Goal: Information Seeking & Learning: Understand process/instructions

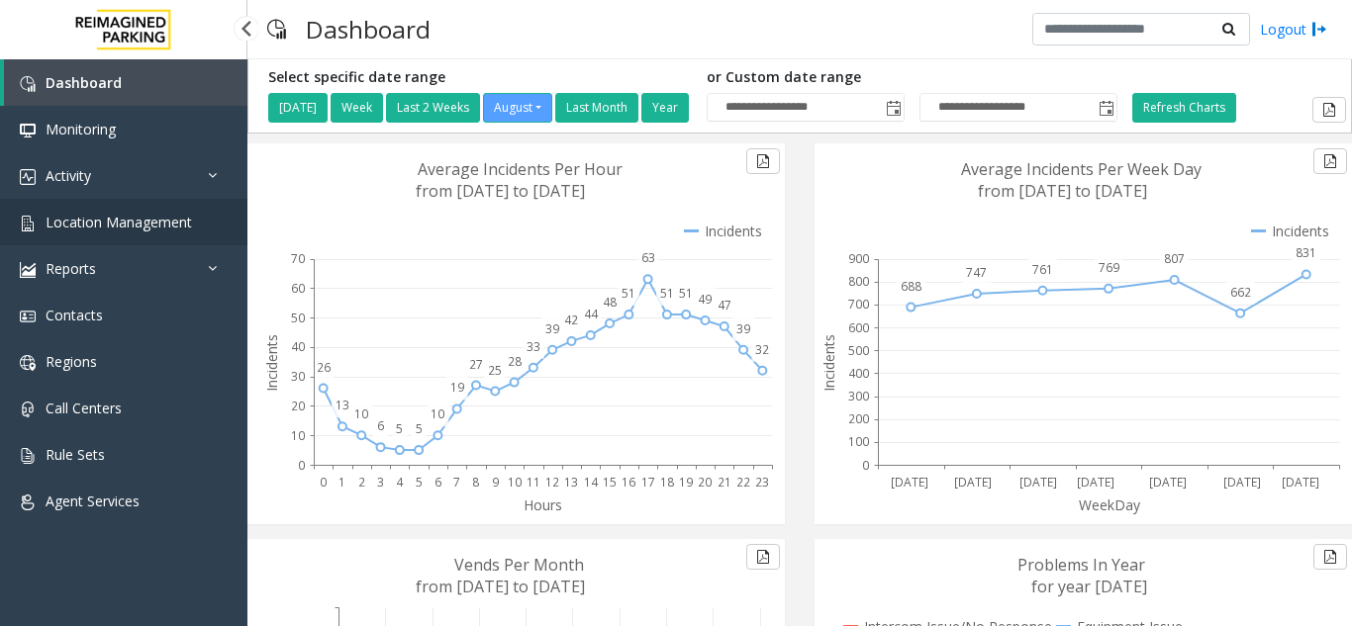
click at [128, 234] on link "Location Management" at bounding box center [123, 222] width 247 height 47
click at [113, 234] on link "Location Management" at bounding box center [123, 222] width 247 height 47
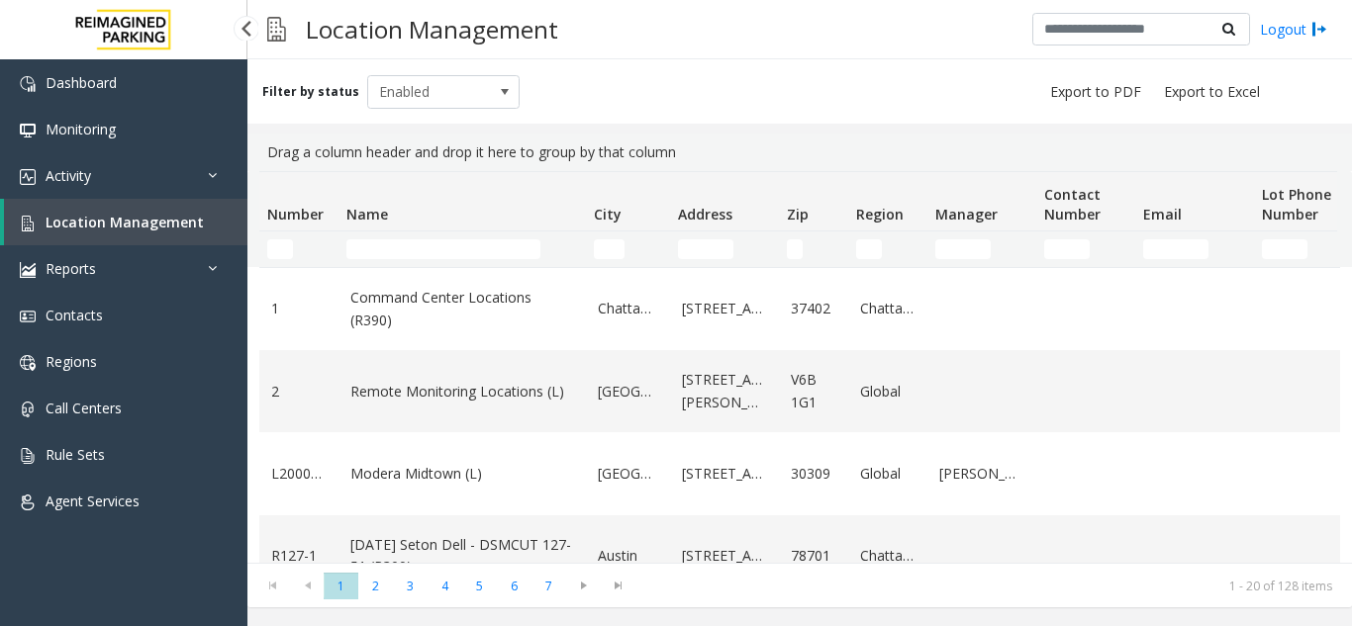
click at [130, 232] on link "Location Management" at bounding box center [125, 222] width 243 height 47
click at [103, 185] on link "Activity" at bounding box center [123, 175] width 247 height 47
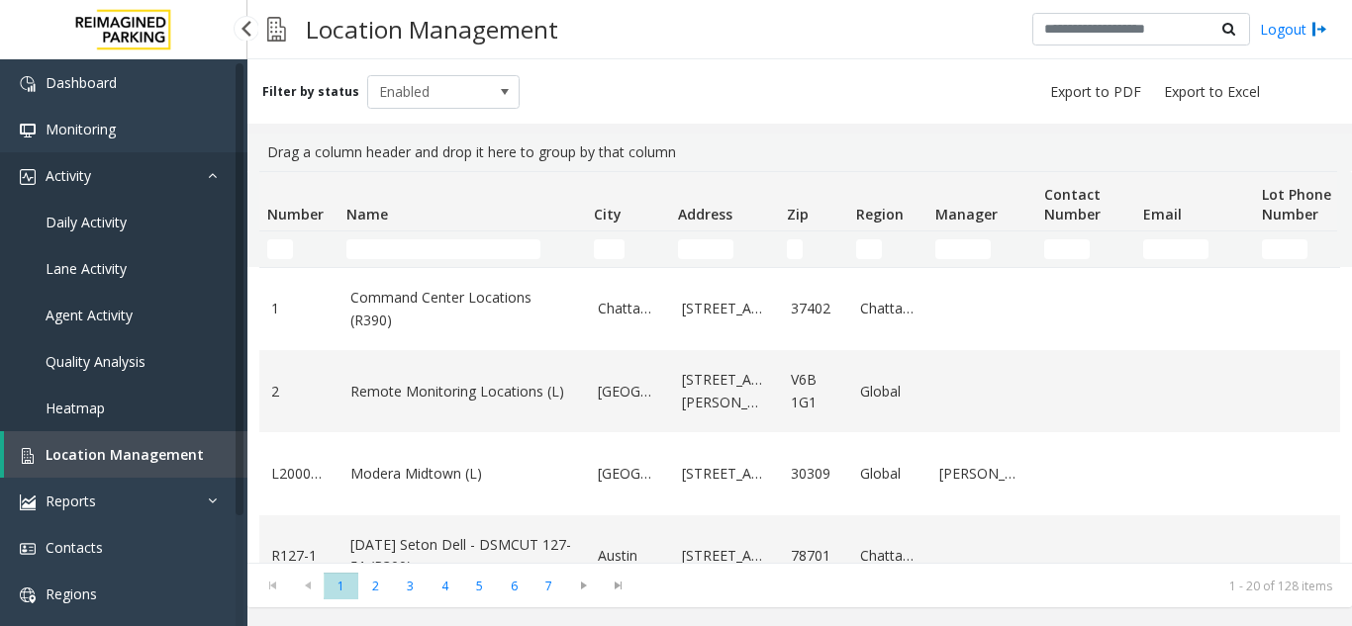
click at [138, 191] on link "Activity" at bounding box center [123, 175] width 247 height 47
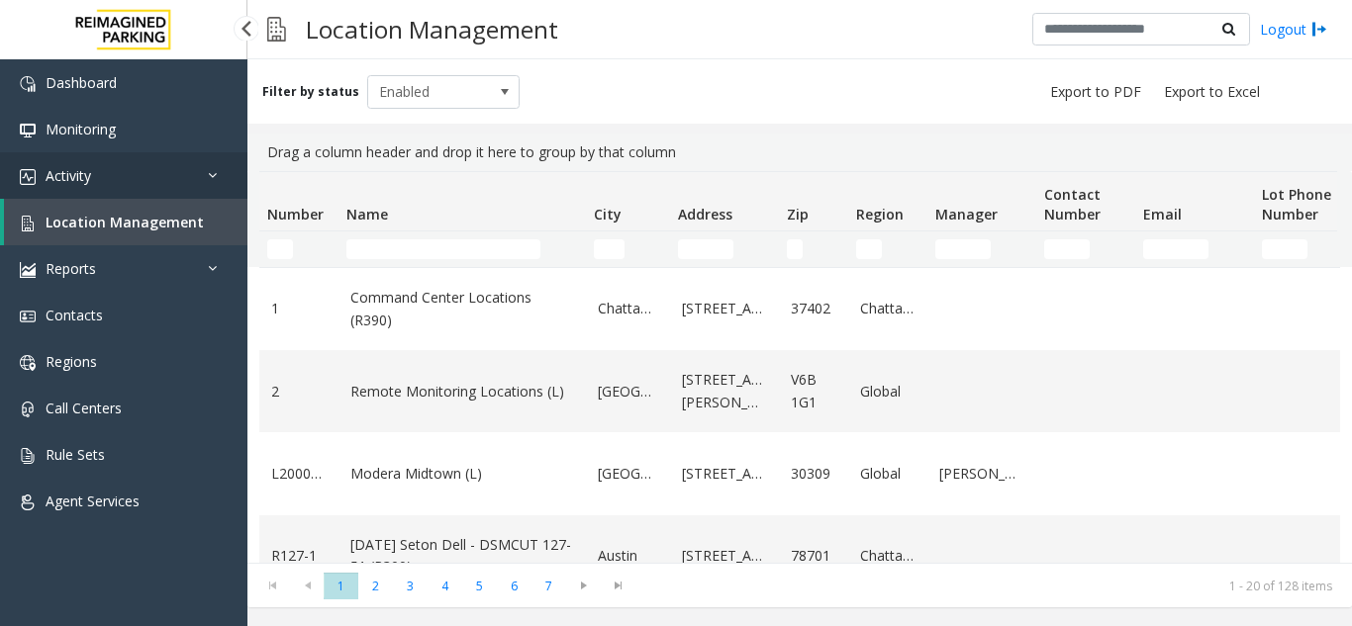
click at [154, 190] on link "Activity" at bounding box center [123, 175] width 247 height 47
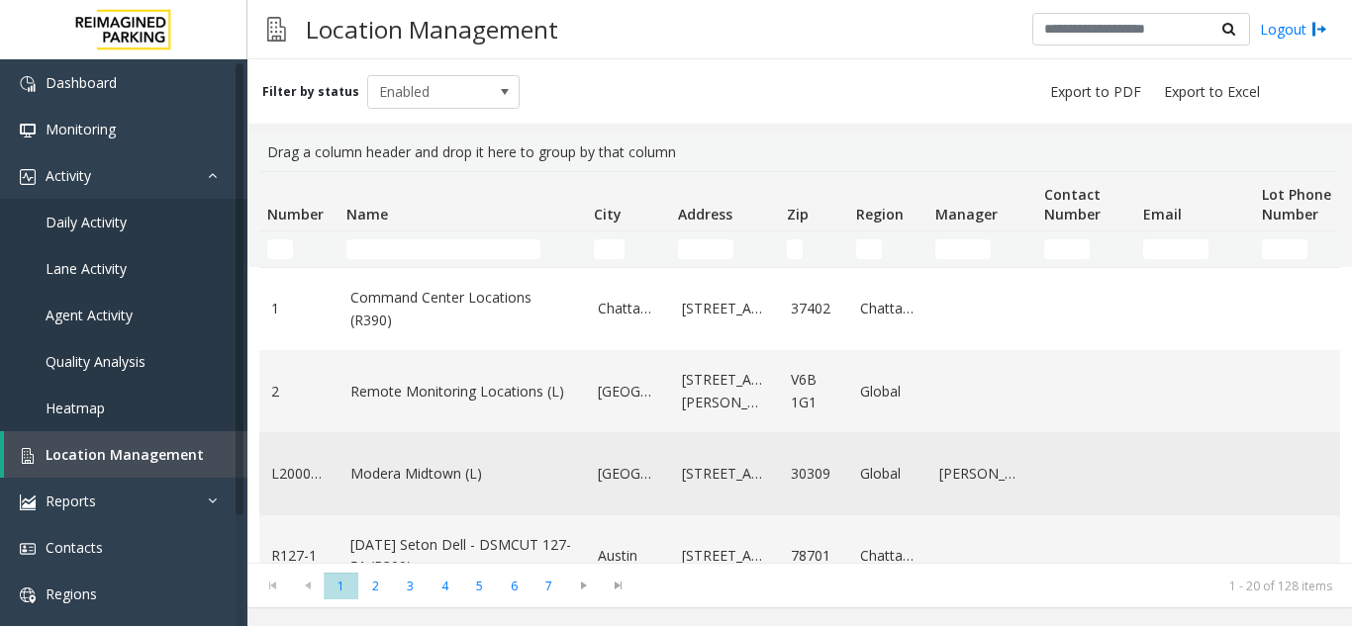
click at [1259, 440] on td "Data table" at bounding box center [1303, 474] width 99 height 82
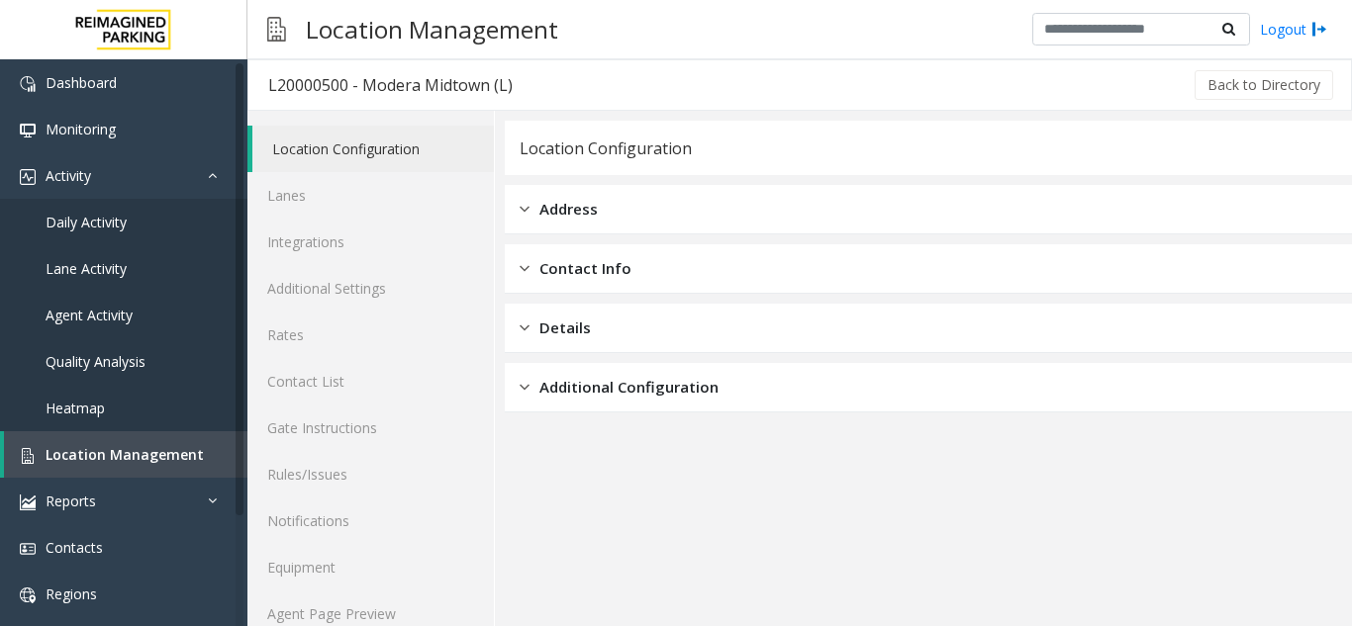
scroll to position [26, 0]
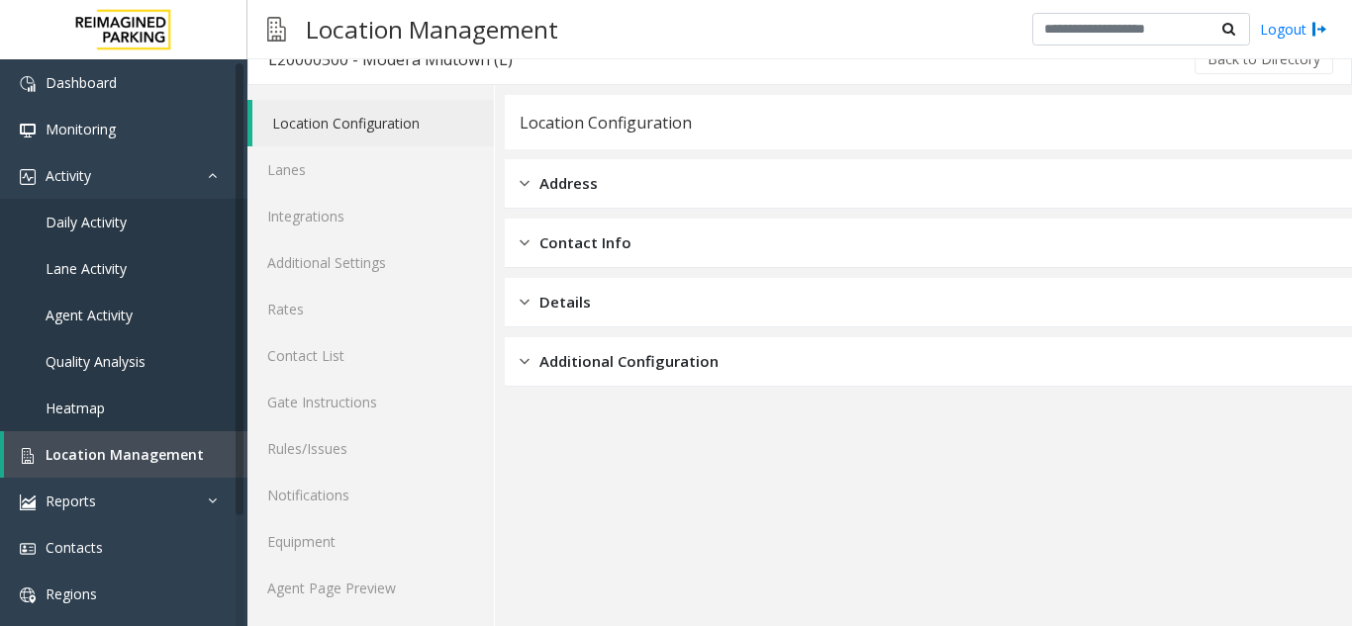
click at [1169, 460] on app-location-configuration "Location Configuration Address Contact Info Details Additional Configuration" at bounding box center [928, 360] width 847 height 531
click at [1147, 511] on app-location-configuration "Location Configuration Address Contact Info Details Additional Configuration" at bounding box center [928, 360] width 847 height 531
click at [881, 540] on app-location-configuration "Location Configuration Address Contact Info Details Additional Configuration" at bounding box center [928, 360] width 847 height 531
click at [933, 511] on app-location-configuration "Location Configuration Address Contact Info Details Additional Configuration" at bounding box center [928, 360] width 847 height 531
click at [130, 447] on span "Location Management" at bounding box center [125, 454] width 158 height 19
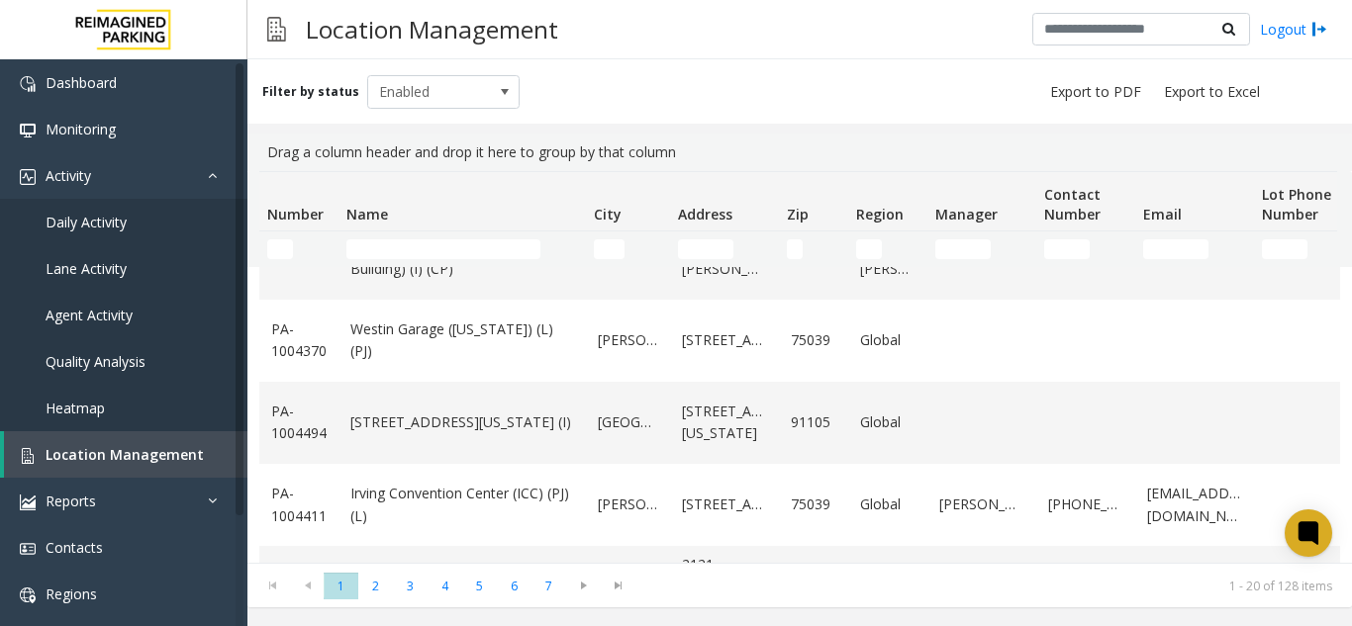
scroll to position [1368, 0]
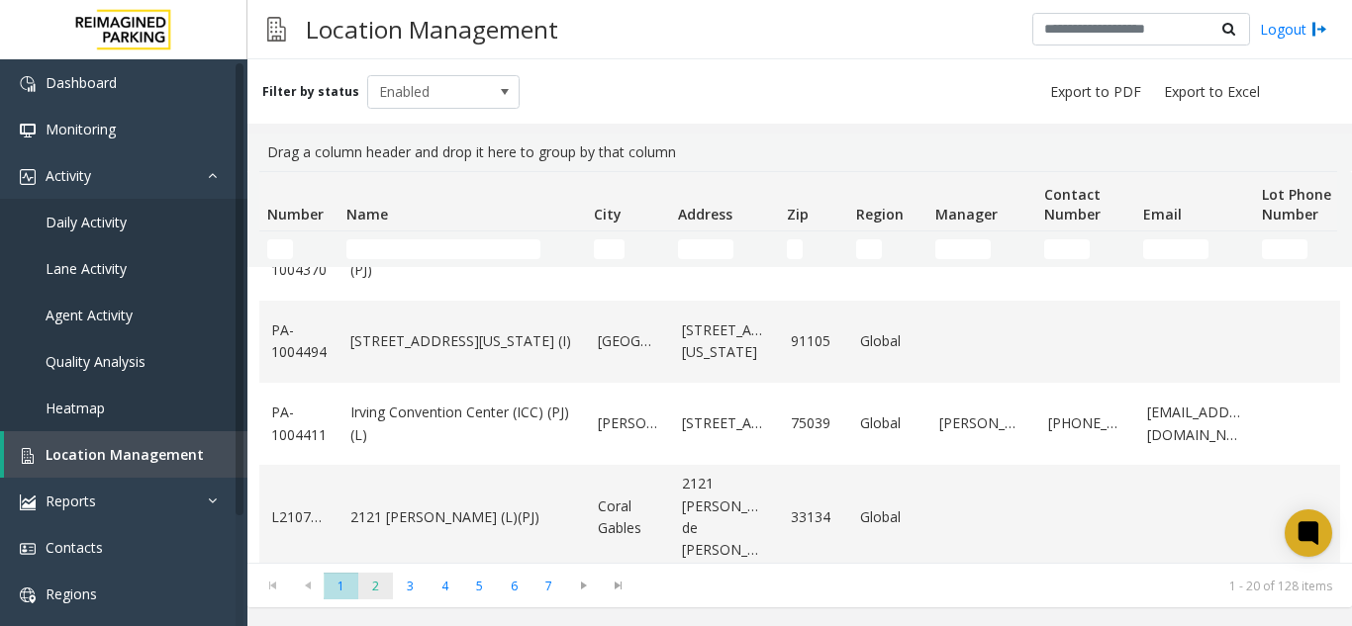
click at [363, 590] on span "2" at bounding box center [375, 586] width 35 height 27
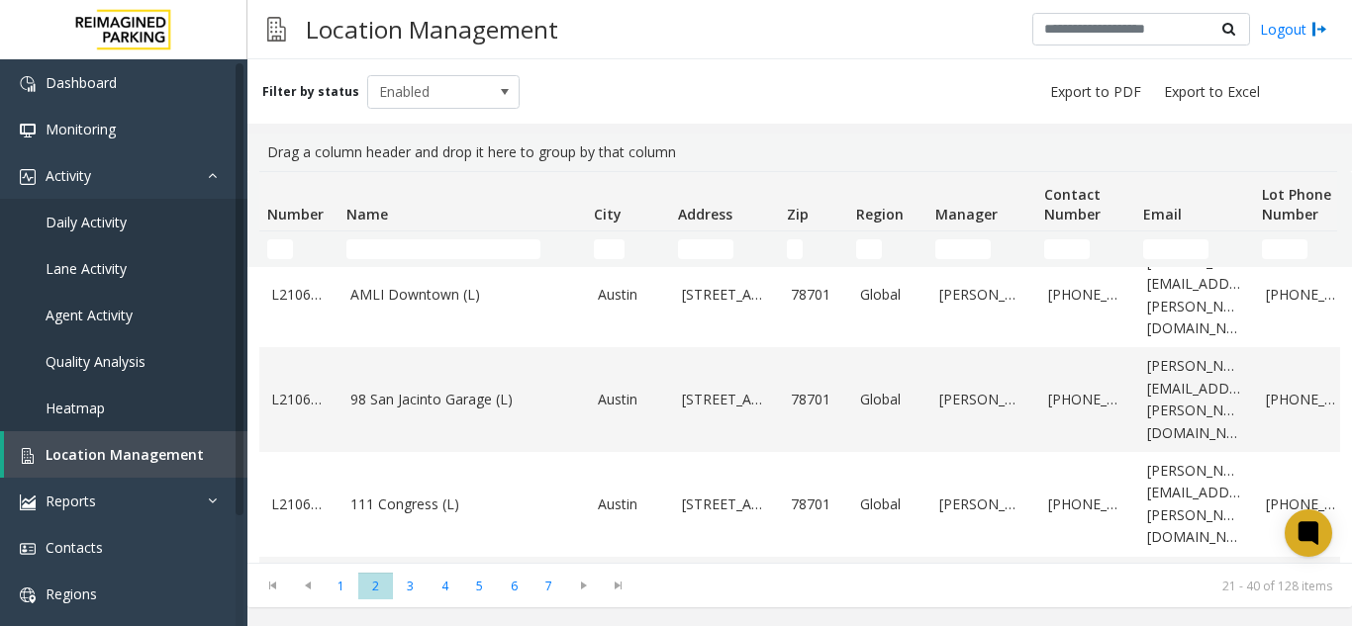
scroll to position [1412, 0]
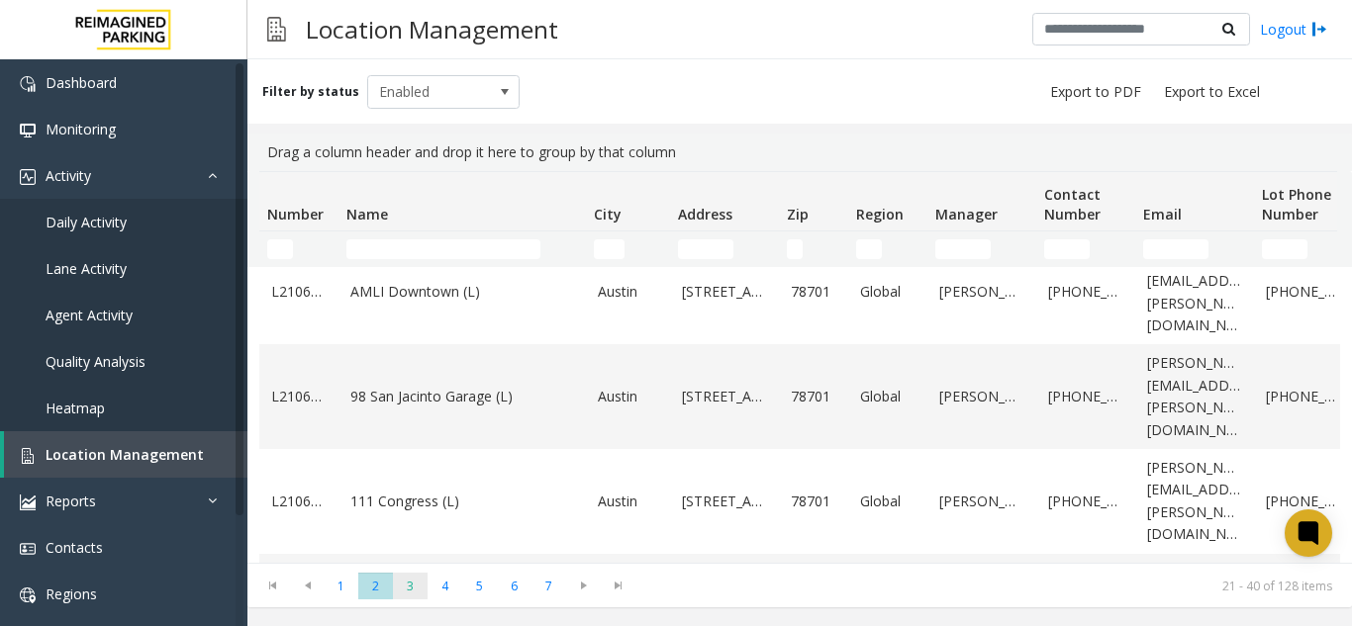
click at [410, 586] on span "3" at bounding box center [410, 586] width 35 height 27
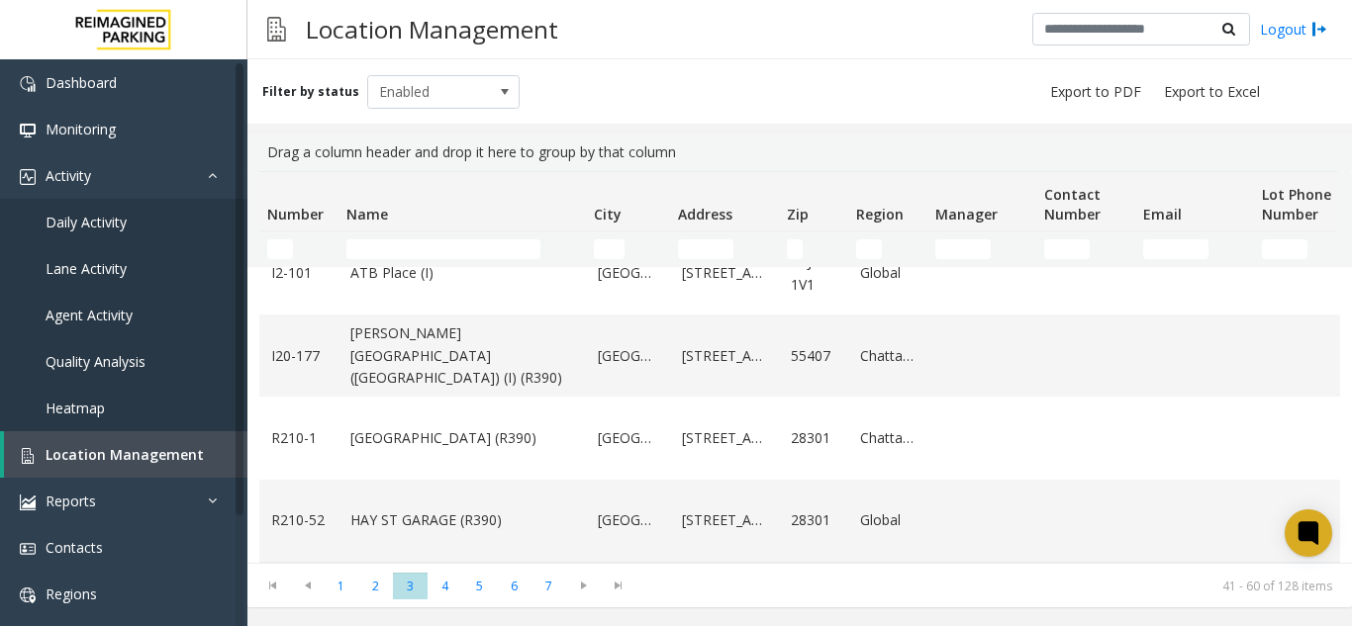
scroll to position [1479, 0]
click at [439, 590] on span "4" at bounding box center [445, 586] width 35 height 27
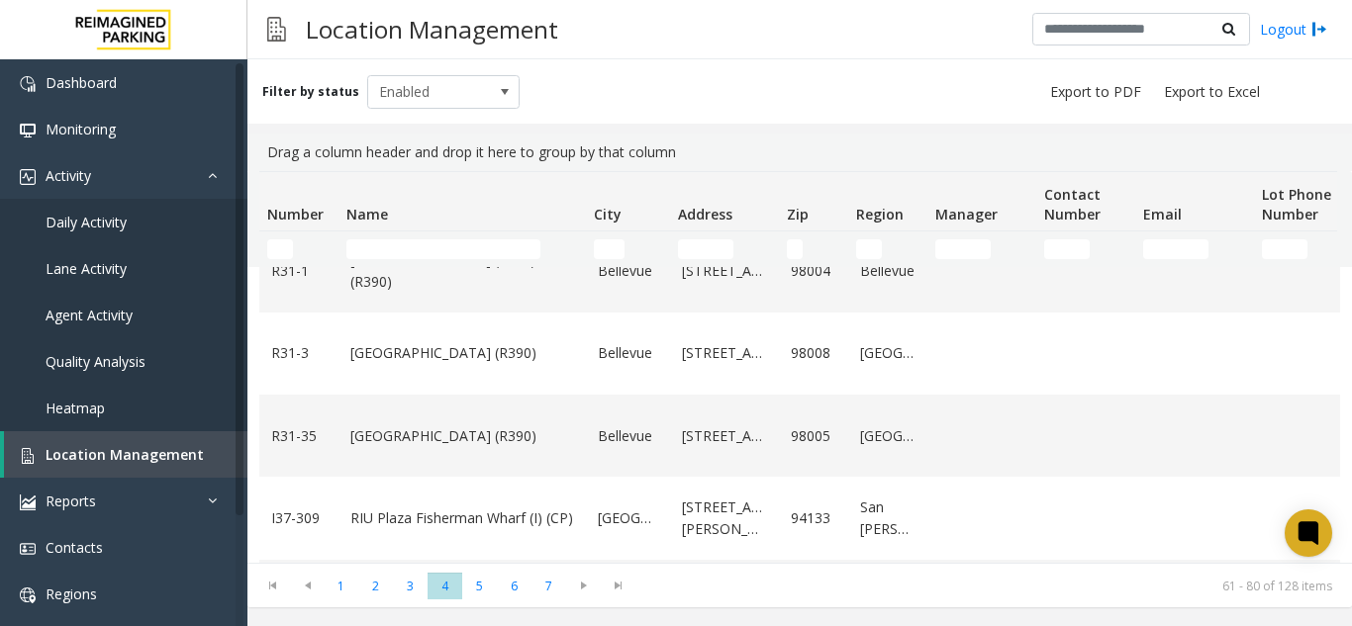
scroll to position [1412, 0]
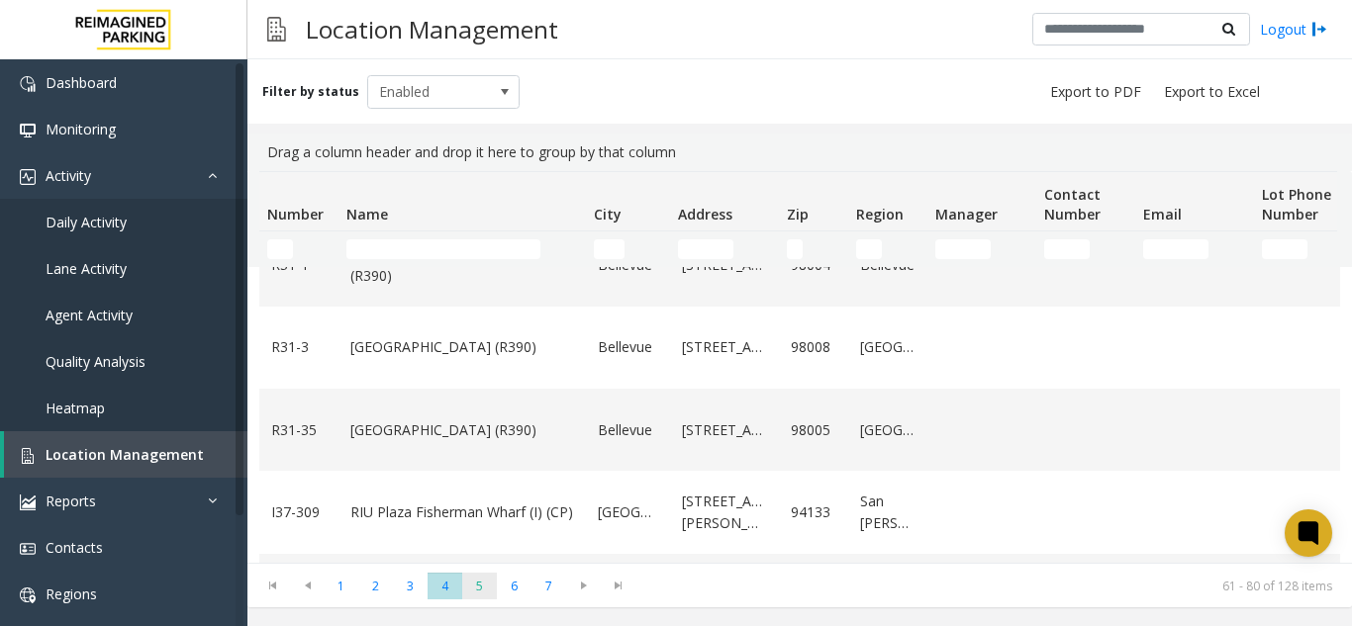
click at [467, 580] on span "5" at bounding box center [479, 586] width 35 height 27
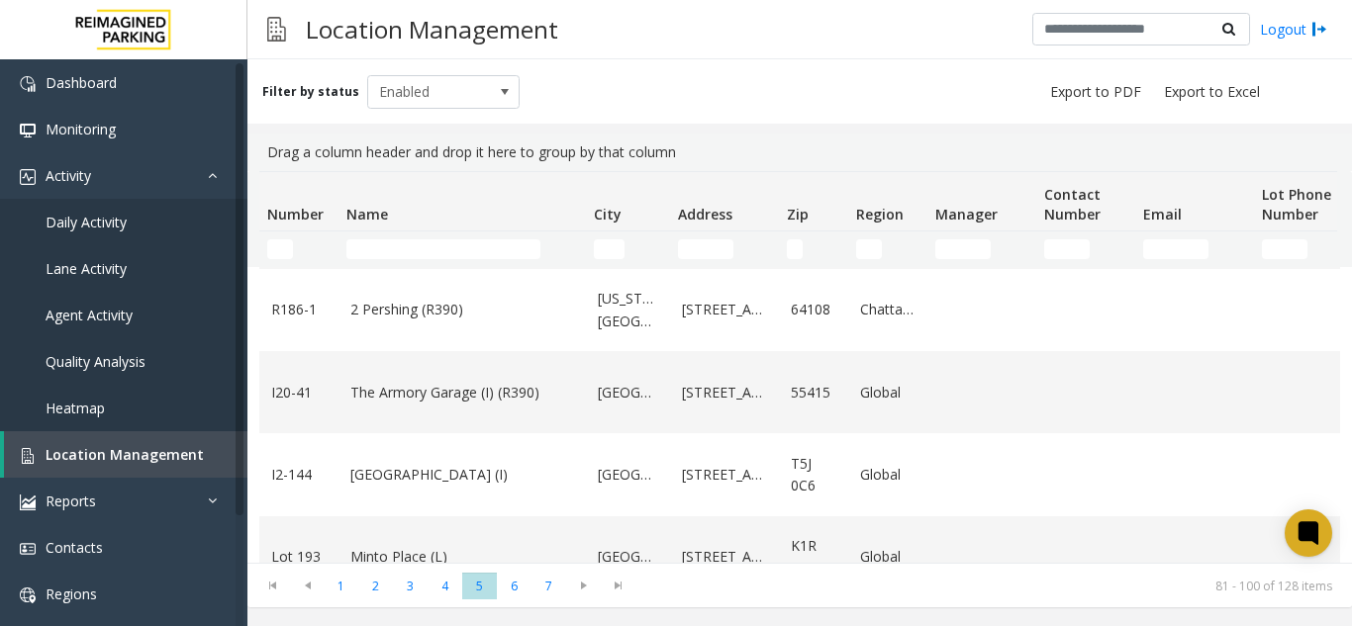
scroll to position [1368, 0]
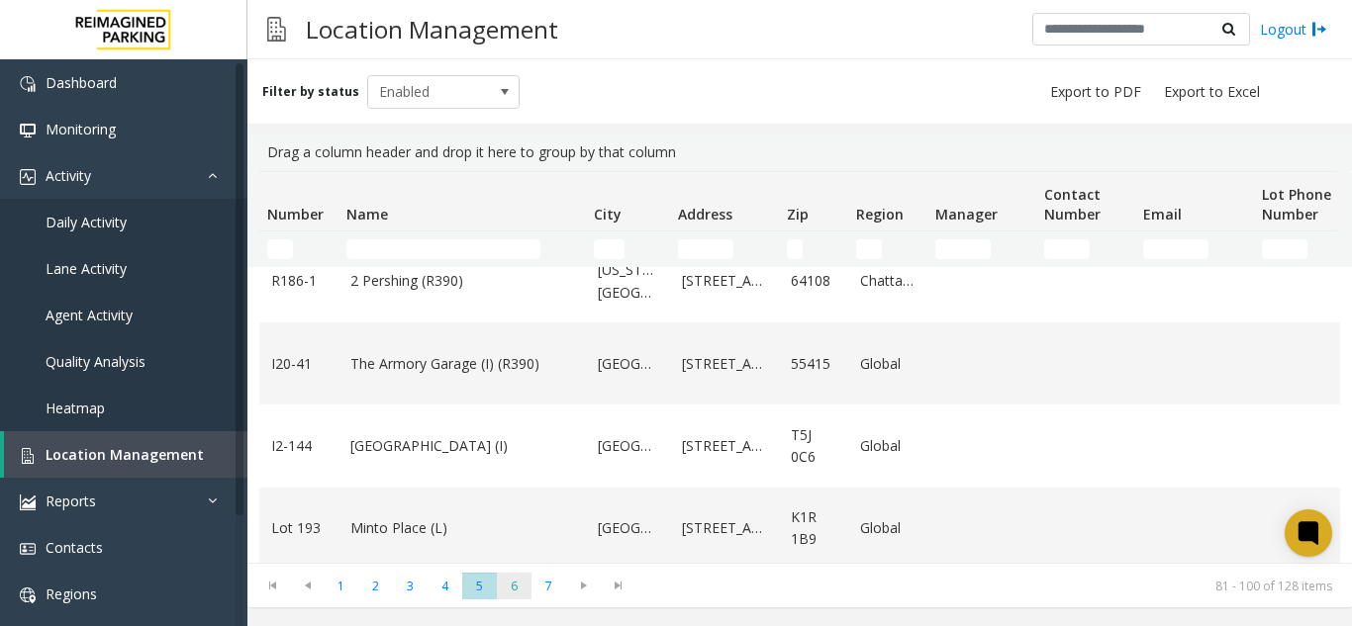
click at [520, 584] on span "6" at bounding box center [514, 586] width 35 height 27
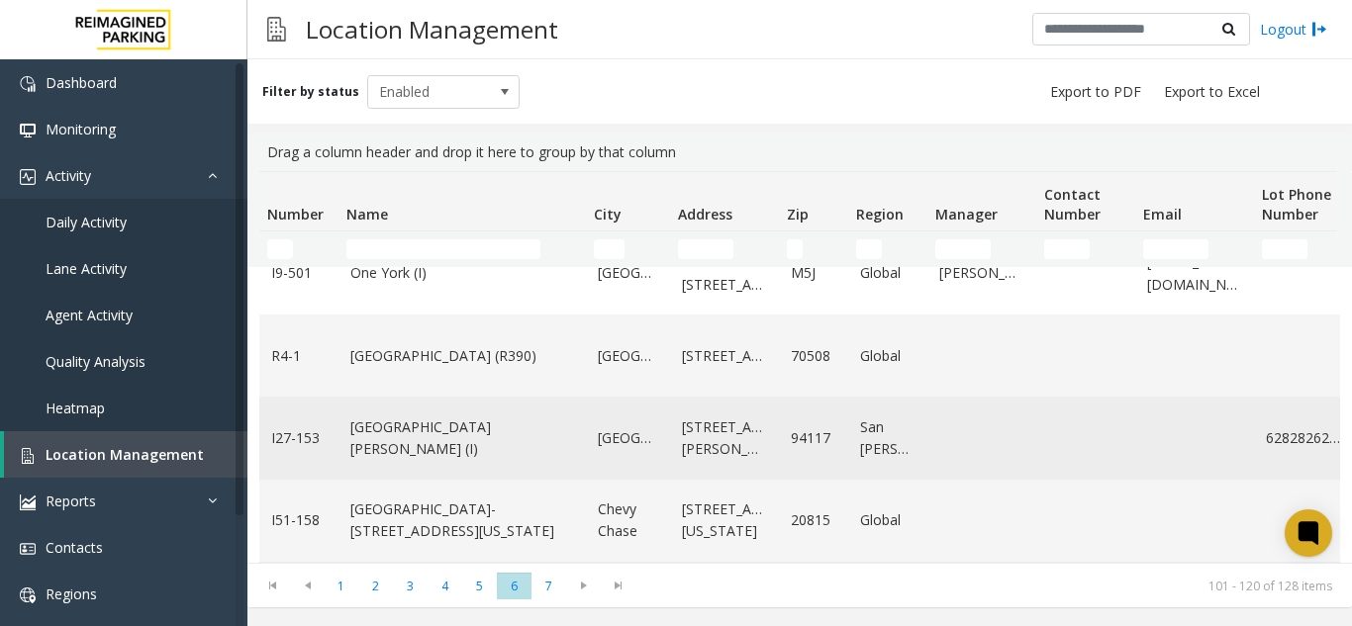
scroll to position [1391, 0]
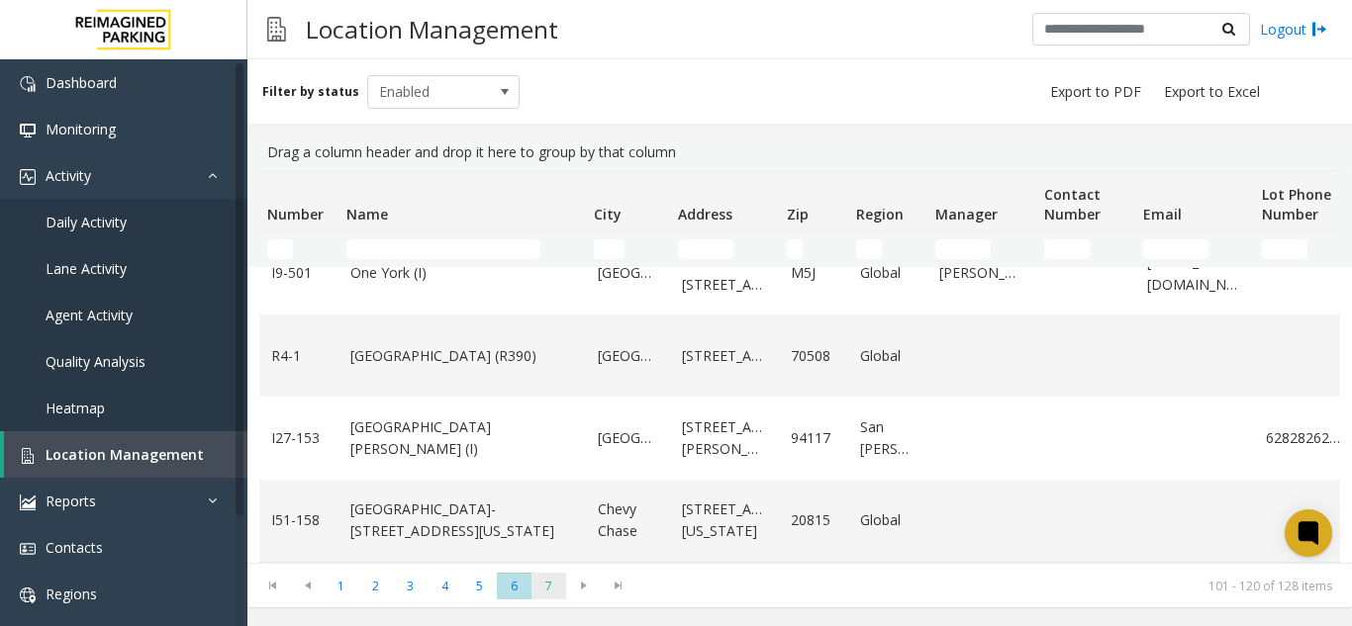
click at [550, 581] on span "7" at bounding box center [548, 586] width 35 height 27
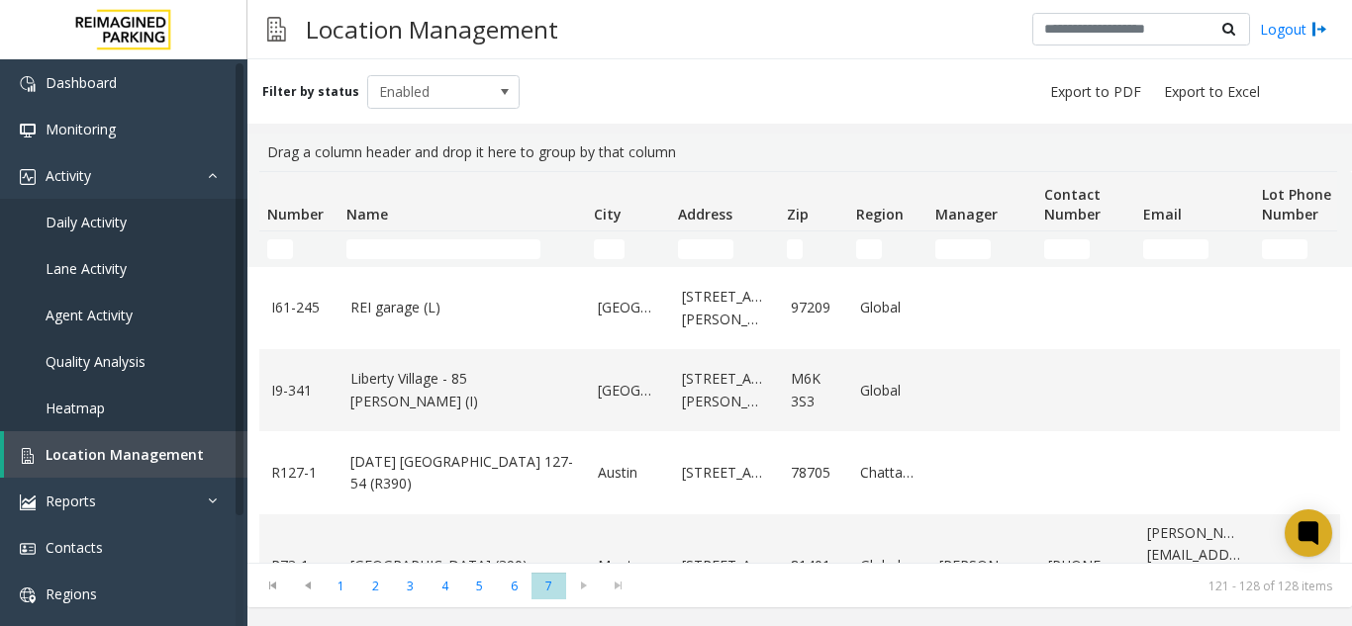
scroll to position [0, 0]
click at [346, 593] on span "1" at bounding box center [341, 586] width 35 height 27
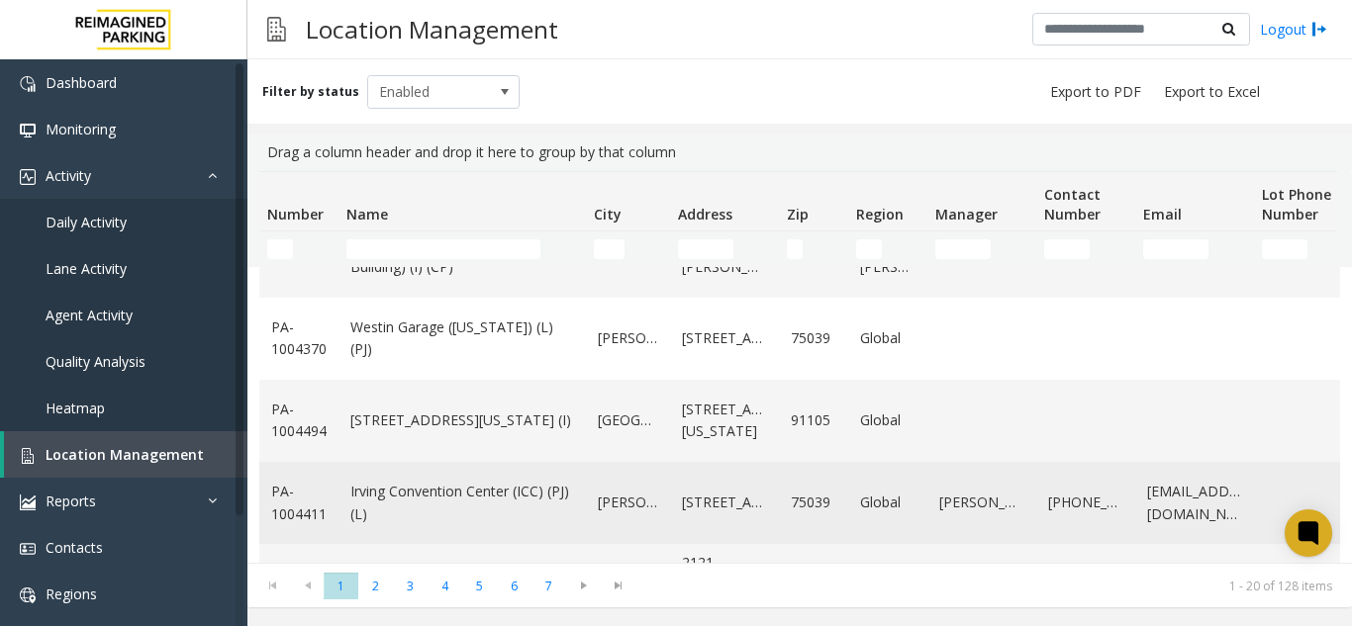
scroll to position [1368, 0]
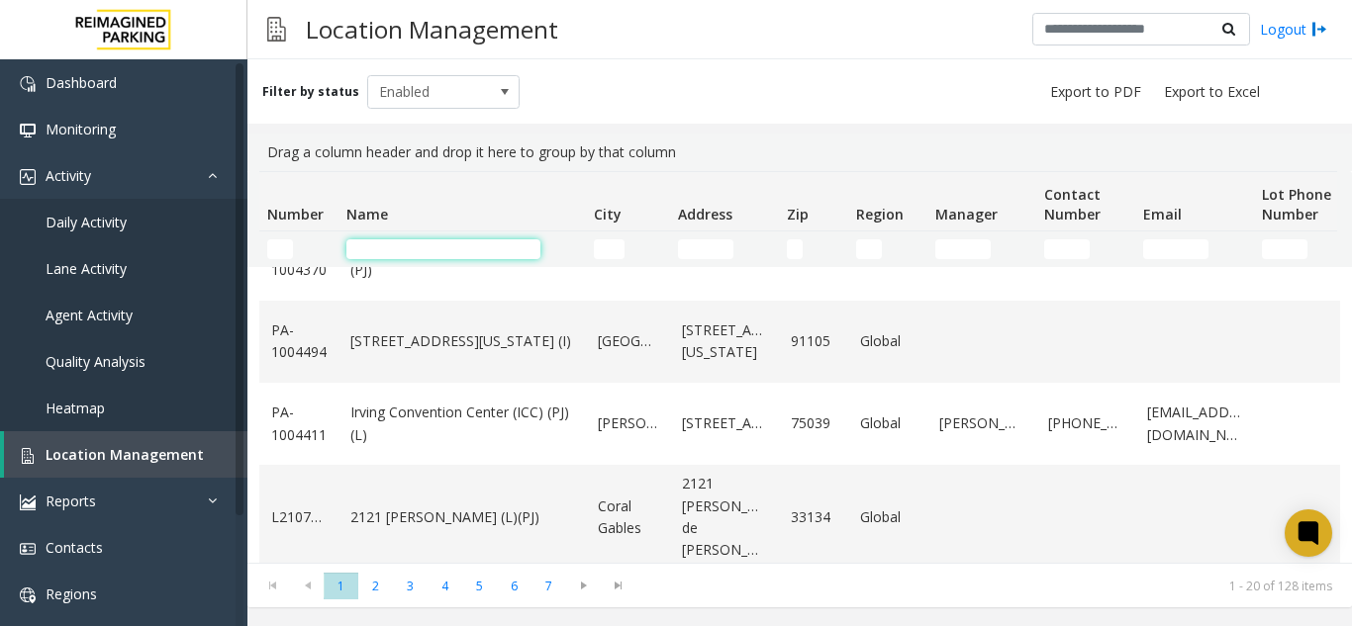
click at [398, 248] on input "Name Filter" at bounding box center [443, 250] width 194 height 20
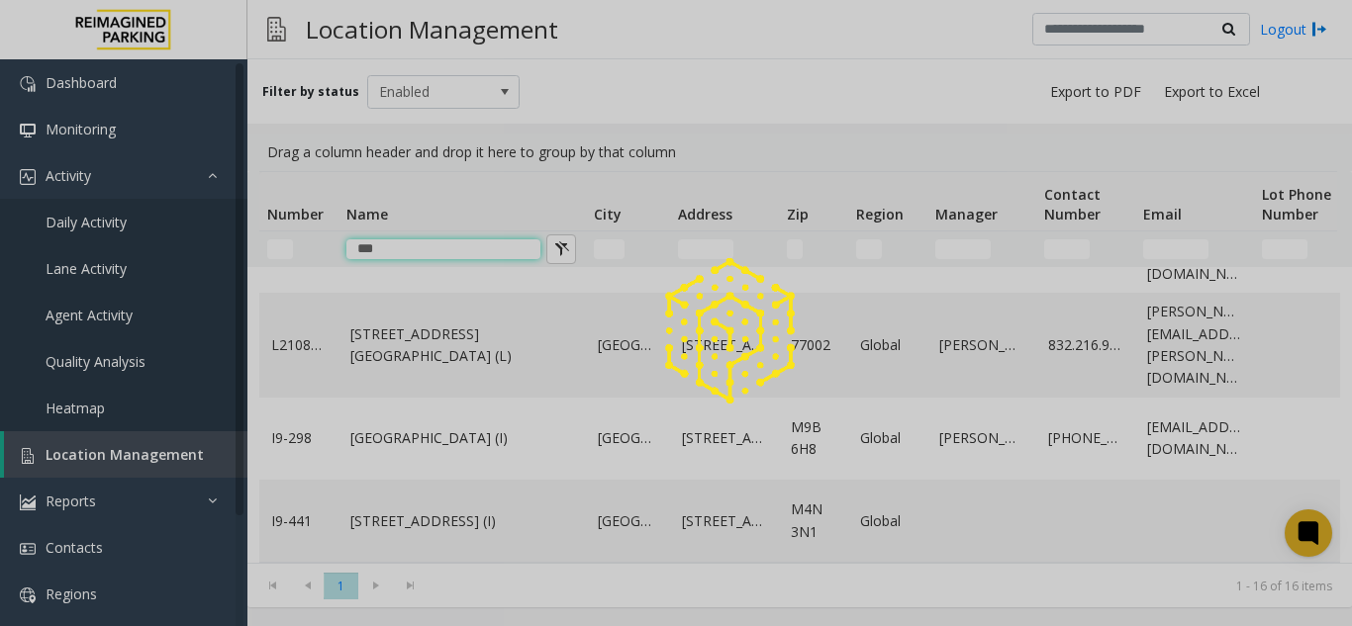
scroll to position [0, 0]
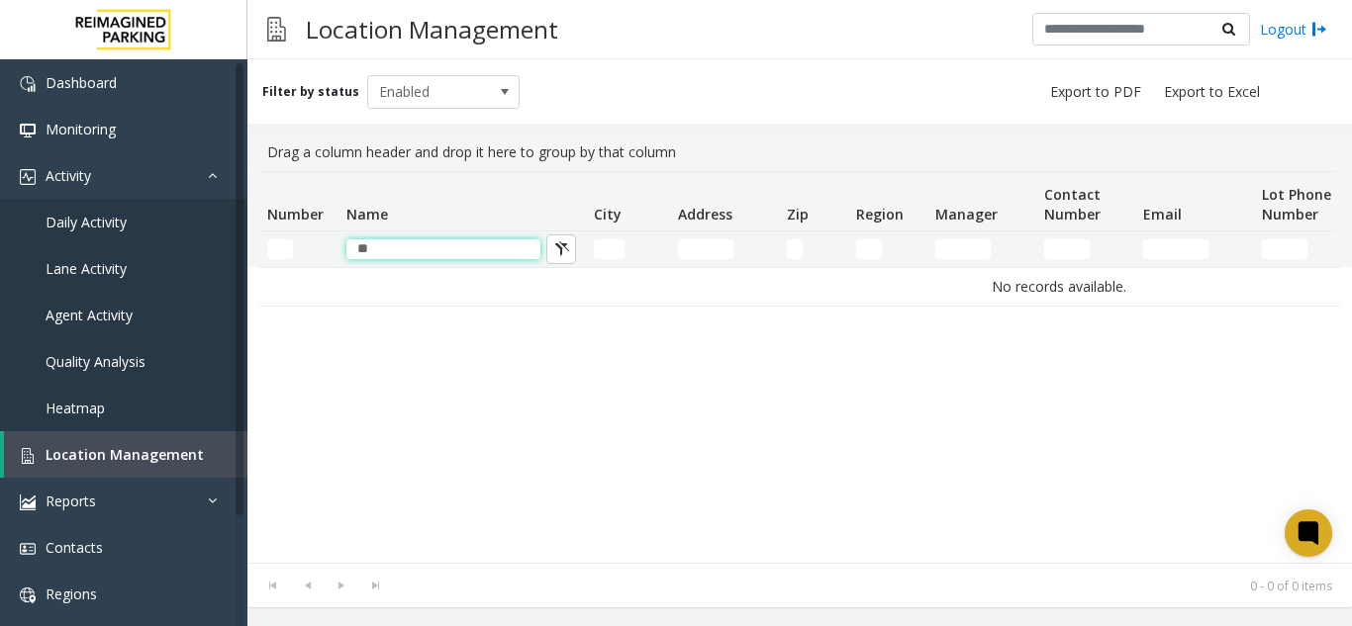
type input "*"
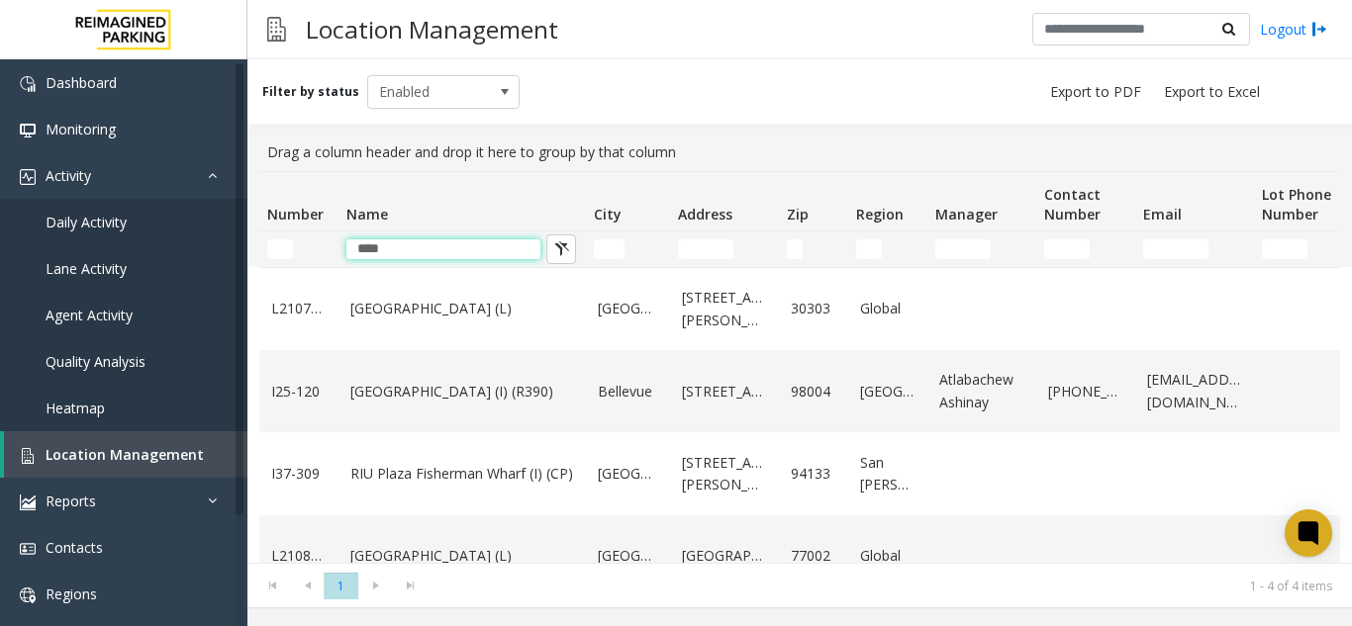
type input "****"
drag, startPoint x: 433, startPoint y: 260, endPoint x: 360, endPoint y: 255, distance: 72.4
click at [360, 255] on td "****" at bounding box center [461, 250] width 247 height 36
drag, startPoint x: 401, startPoint y: 244, endPoint x: 355, endPoint y: 247, distance: 45.6
click at [355, 247] on input "****" at bounding box center [443, 250] width 194 height 20
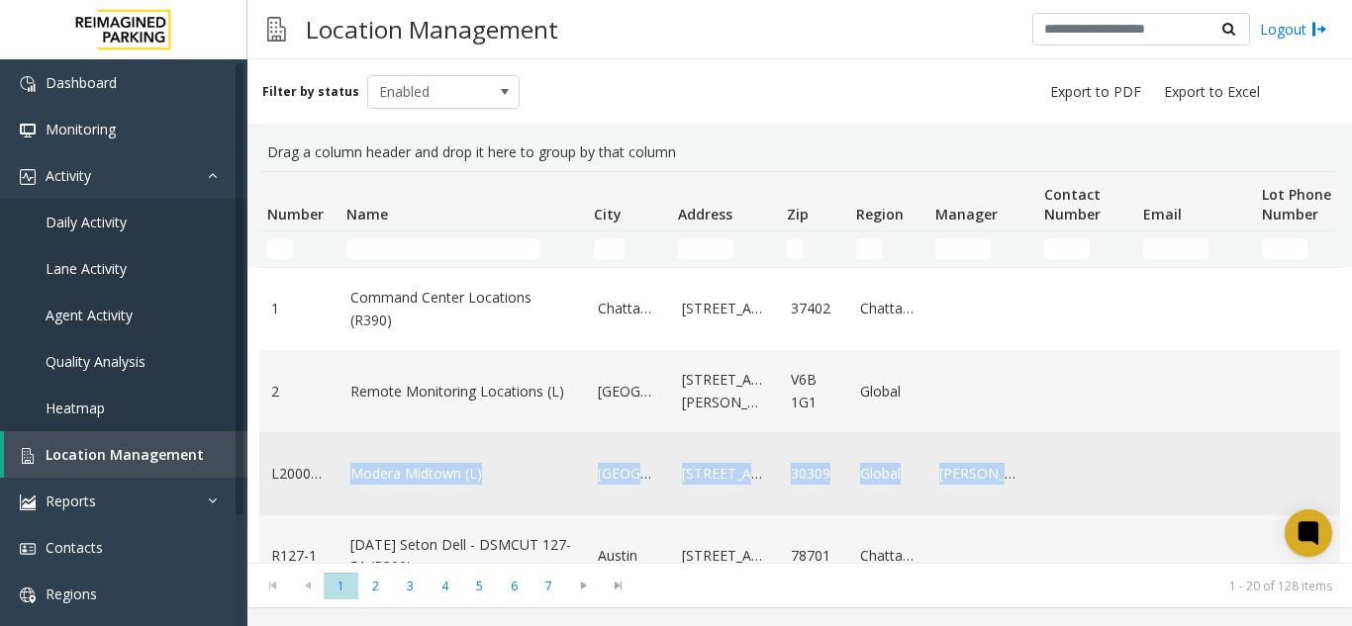
drag, startPoint x: 1053, startPoint y: 476, endPoint x: 321, endPoint y: 454, distance: 732.7
click at [321, 454] on tr "L20000500 Modera Midtown (L) Atlanta 95 8th Street Northeast 30309 Global Lanie…" at bounding box center [1058, 474] width 1598 height 82
click at [332, 445] on td "L20000500" at bounding box center [298, 474] width 79 height 82
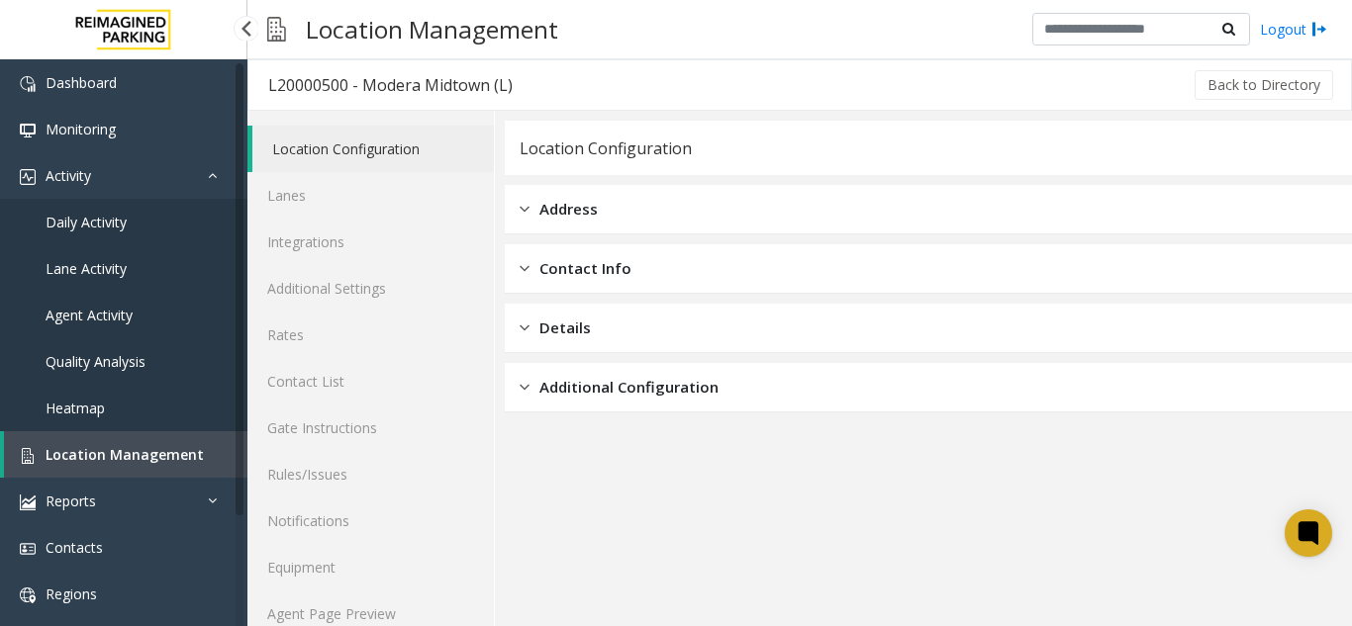
click at [154, 460] on span "Location Management" at bounding box center [125, 454] width 158 height 19
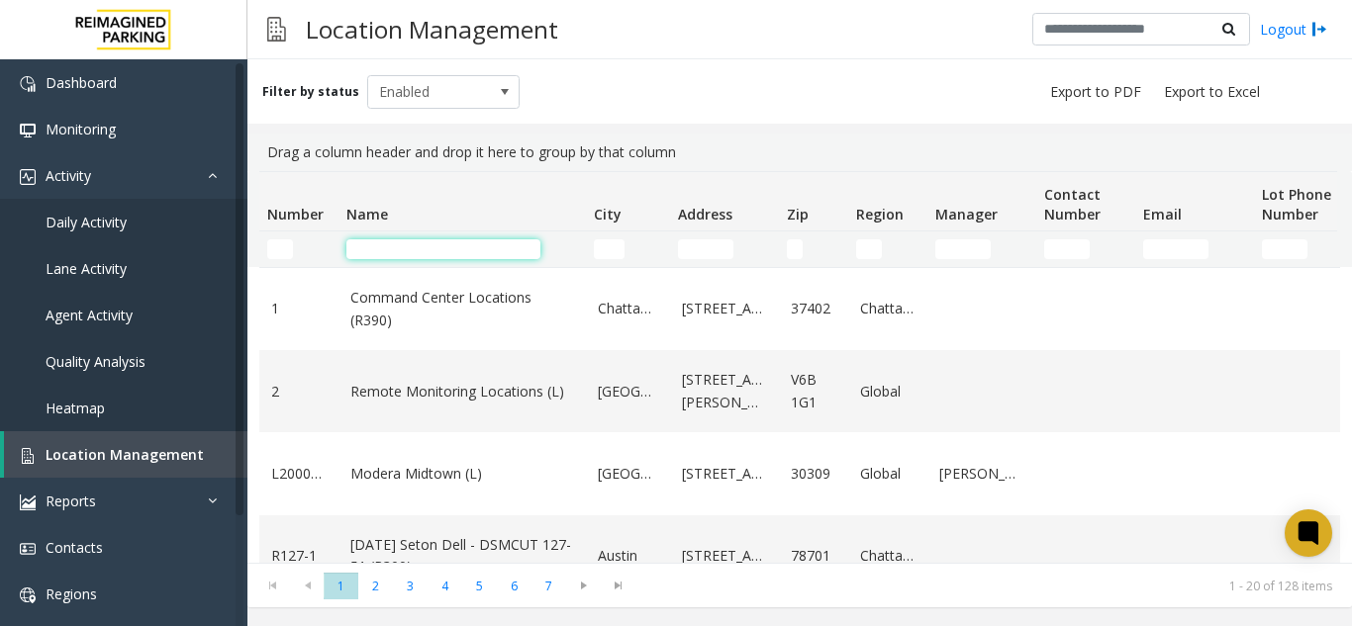
click at [440, 253] on input "Name Filter" at bounding box center [443, 250] width 194 height 20
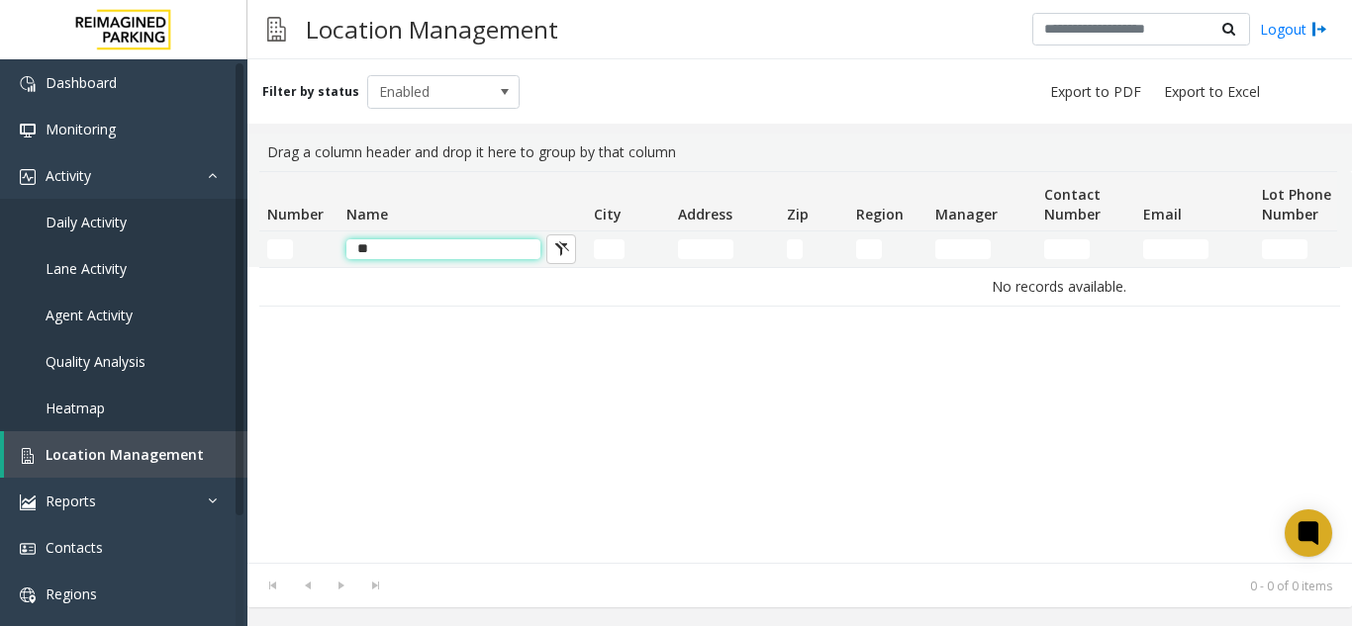
type input "*"
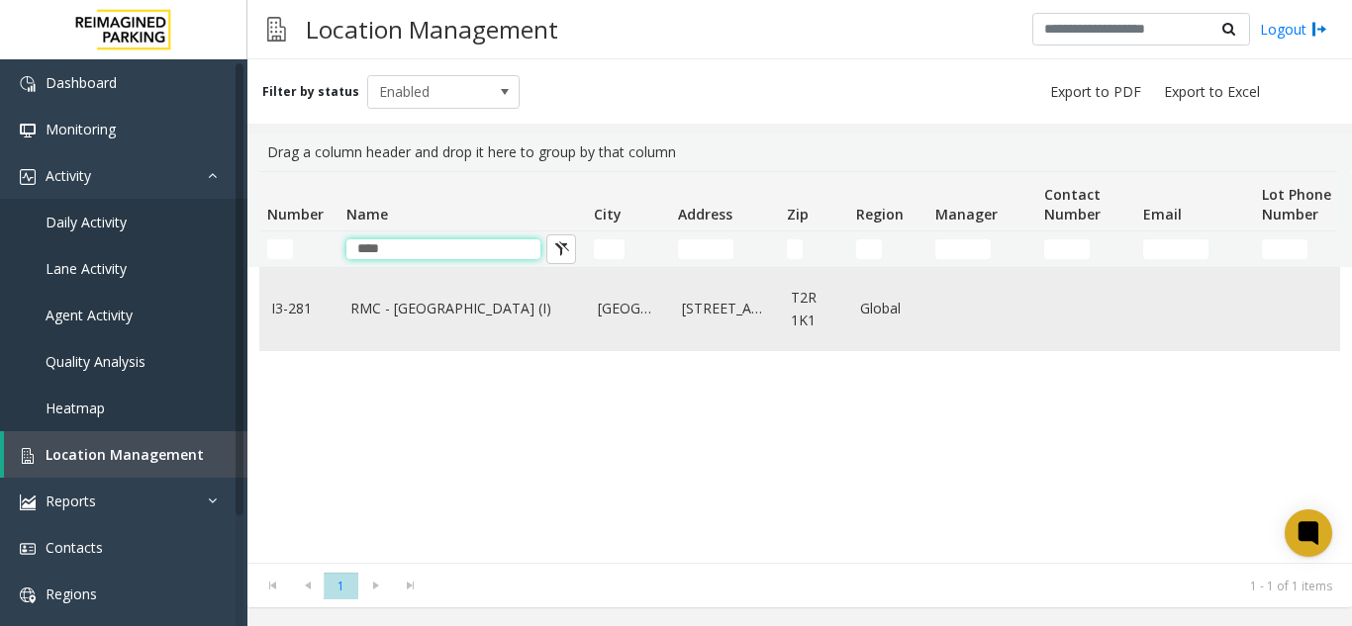
type input "****"
click at [460, 319] on link "RMC - [GEOGRAPHIC_DATA] (I)" at bounding box center [462, 309] width 224 height 22
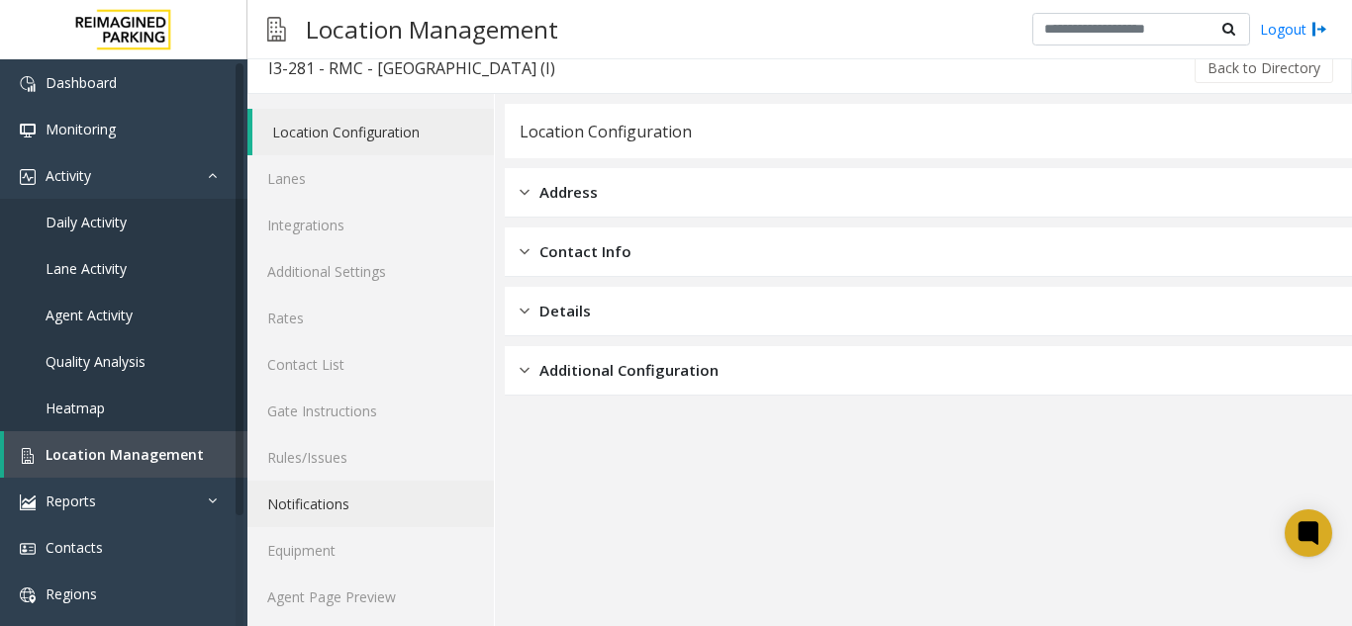
scroll to position [26, 0]
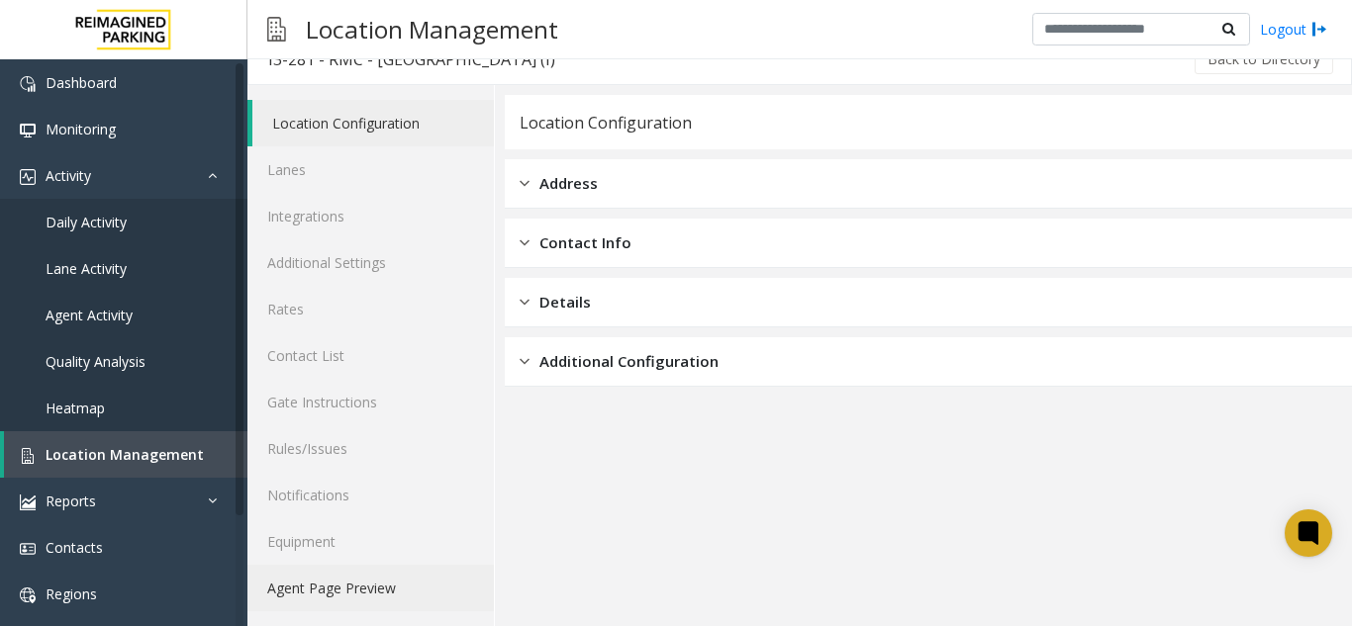
click at [383, 593] on link "Agent Page Preview" at bounding box center [370, 588] width 246 height 47
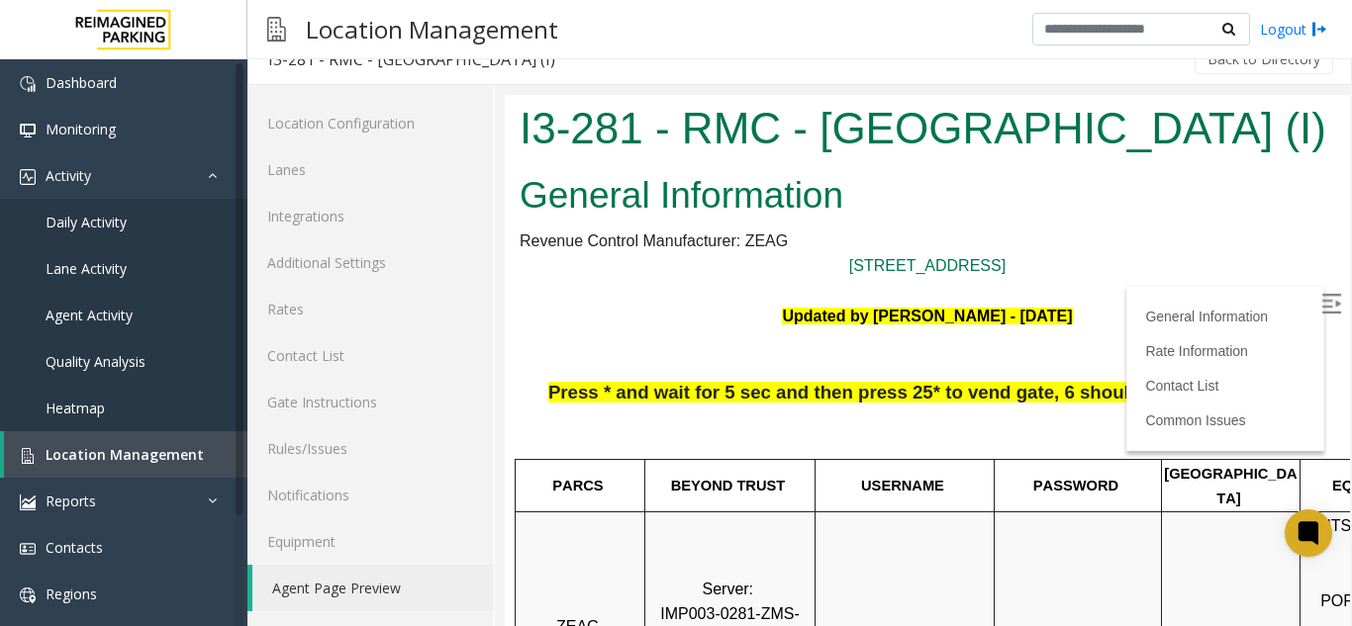
click at [1318, 310] on label at bounding box center [1333, 307] width 30 height 30
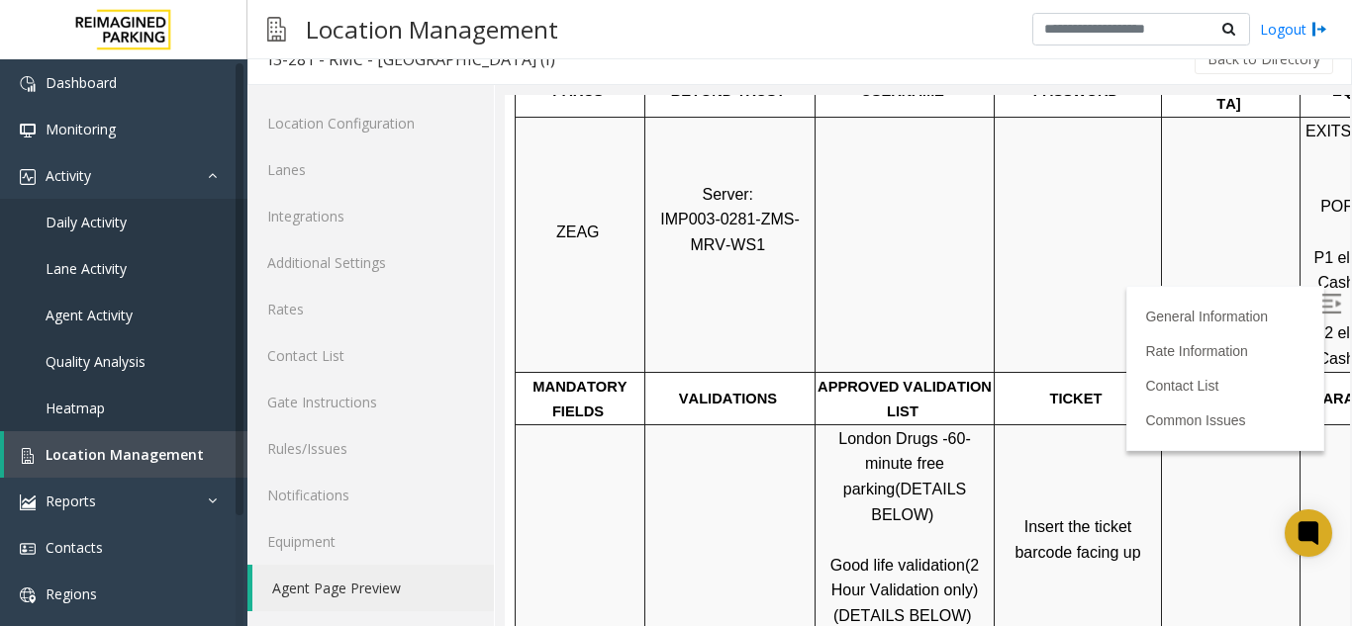
scroll to position [396, 0]
drag, startPoint x: 998, startPoint y: 503, endPoint x: 1097, endPoint y: 521, distance: 100.6
click at [1097, 521] on span "Insert the ticket barcode facing up" at bounding box center [1077, 539] width 126 height 43
click at [1084, 516] on p "Insert the ticket barcode facing up" at bounding box center [1078, 527] width 164 height 76
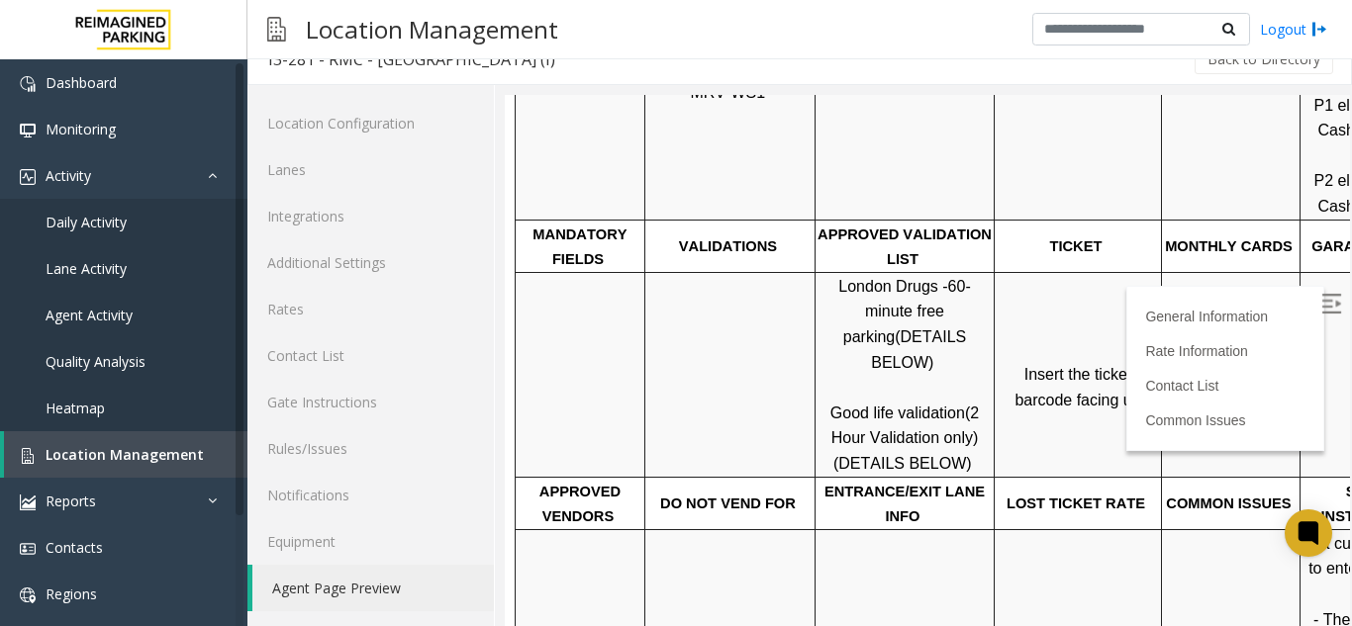
scroll to position [594, 0]
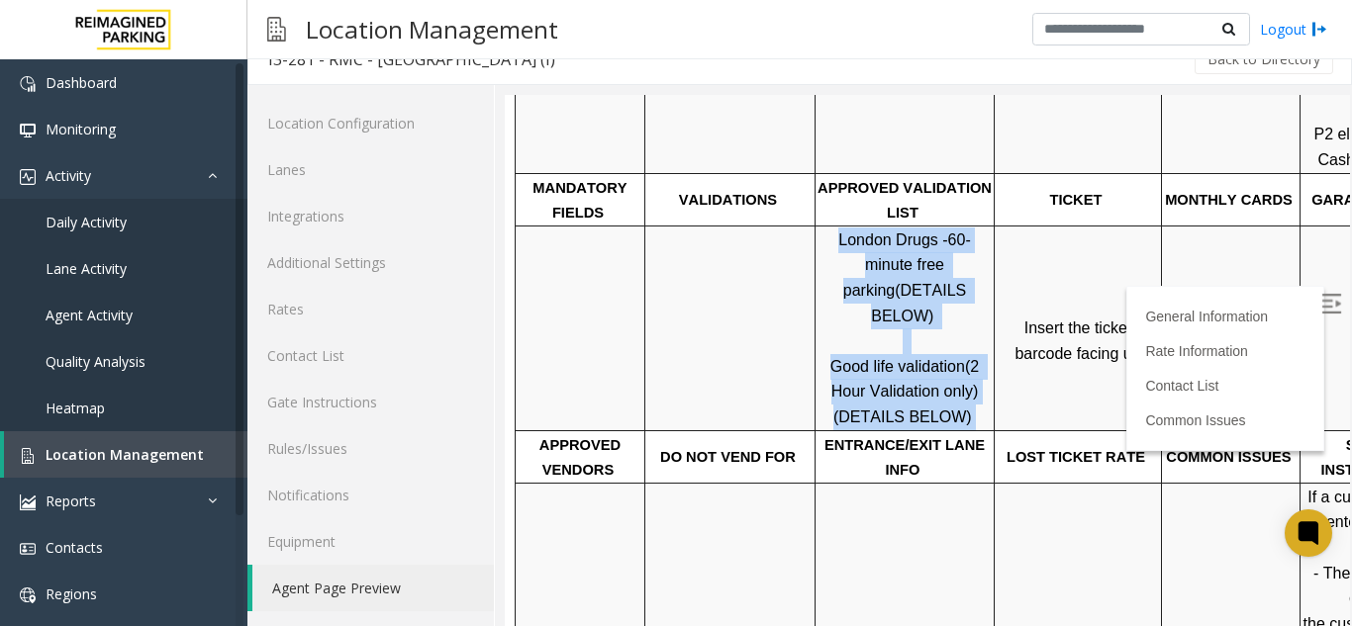
drag, startPoint x: 821, startPoint y: 215, endPoint x: 985, endPoint y: 396, distance: 243.9
click at [985, 396] on p "London Drugs - 60-minute free parking (DETAILS BELOW) Good life validation (2 H…" at bounding box center [905, 329] width 176 height 203
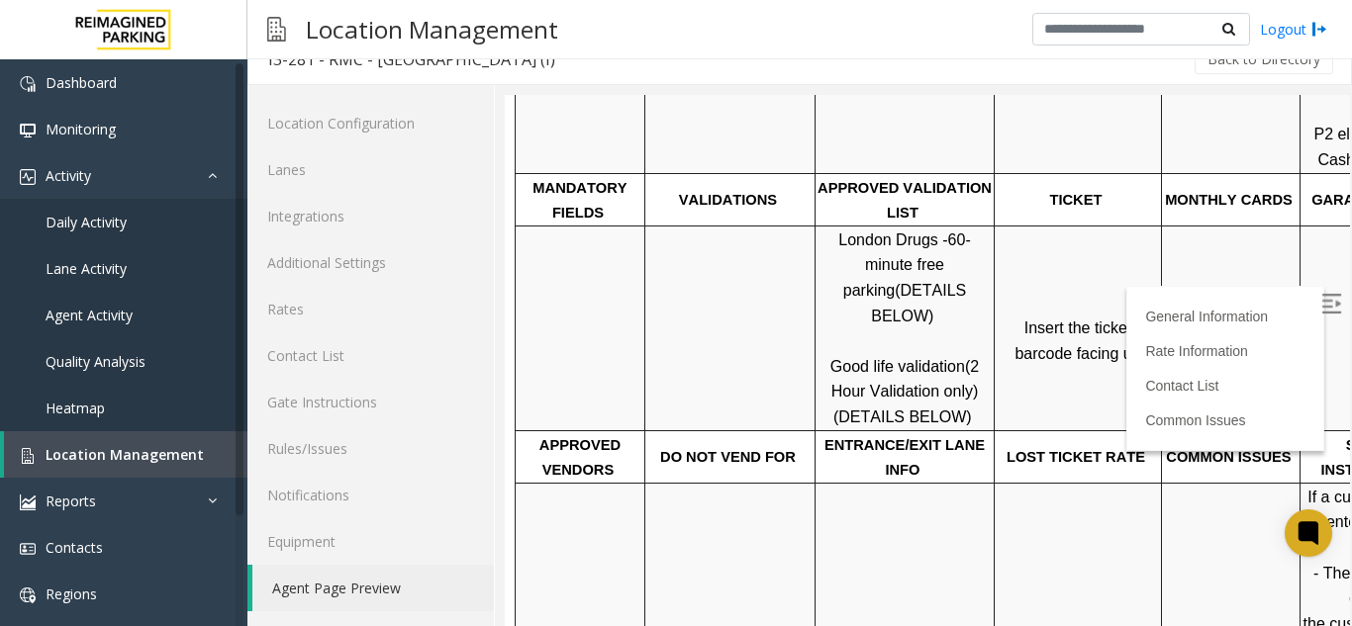
click at [996, 323] on div at bounding box center [994, 328] width 7 height 205
drag, startPoint x: 998, startPoint y: 302, endPoint x: 1127, endPoint y: 379, distance: 150.9
click at [1127, 379] on td "Insert the ticket barcode facing up" at bounding box center [1078, 328] width 167 height 205
drag, startPoint x: 1122, startPoint y: 346, endPoint x: 997, endPoint y: 312, distance: 130.4
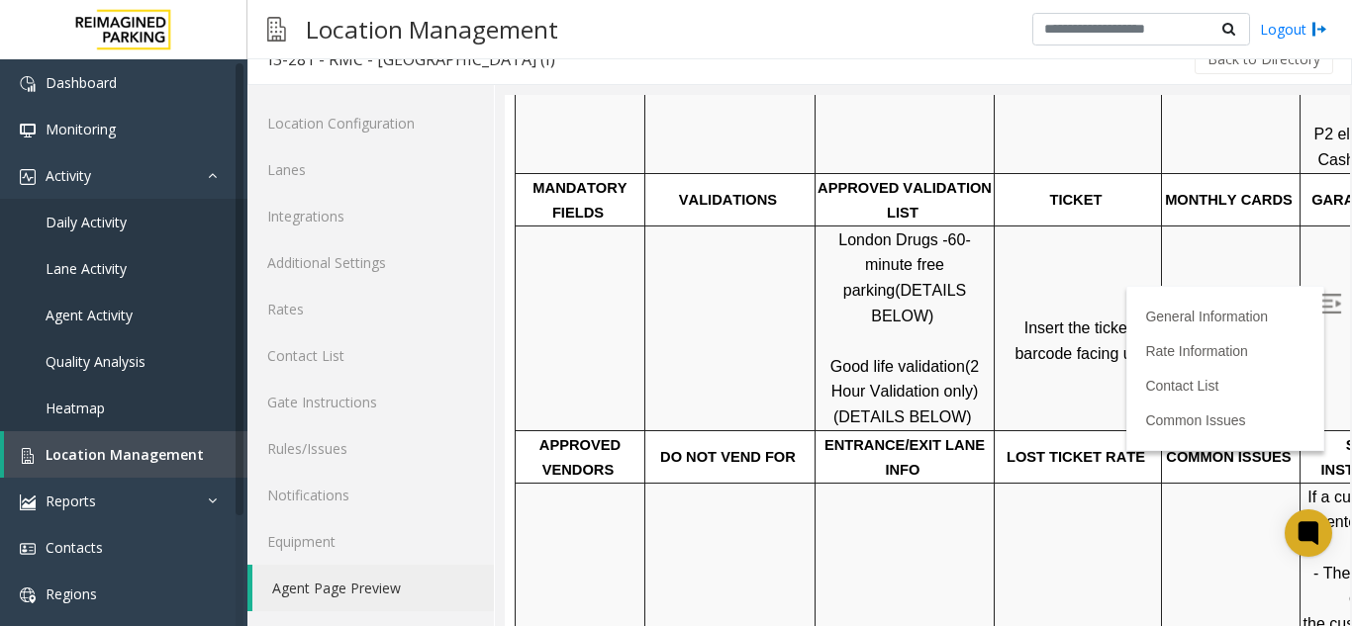
click at [997, 312] on tr "London Drugs - 60-minute free parking (DETAILS BELOW) Good life validation (2 H…" at bounding box center [1053, 328] width 1074 height 205
click at [997, 312] on div at bounding box center [994, 328] width 7 height 205
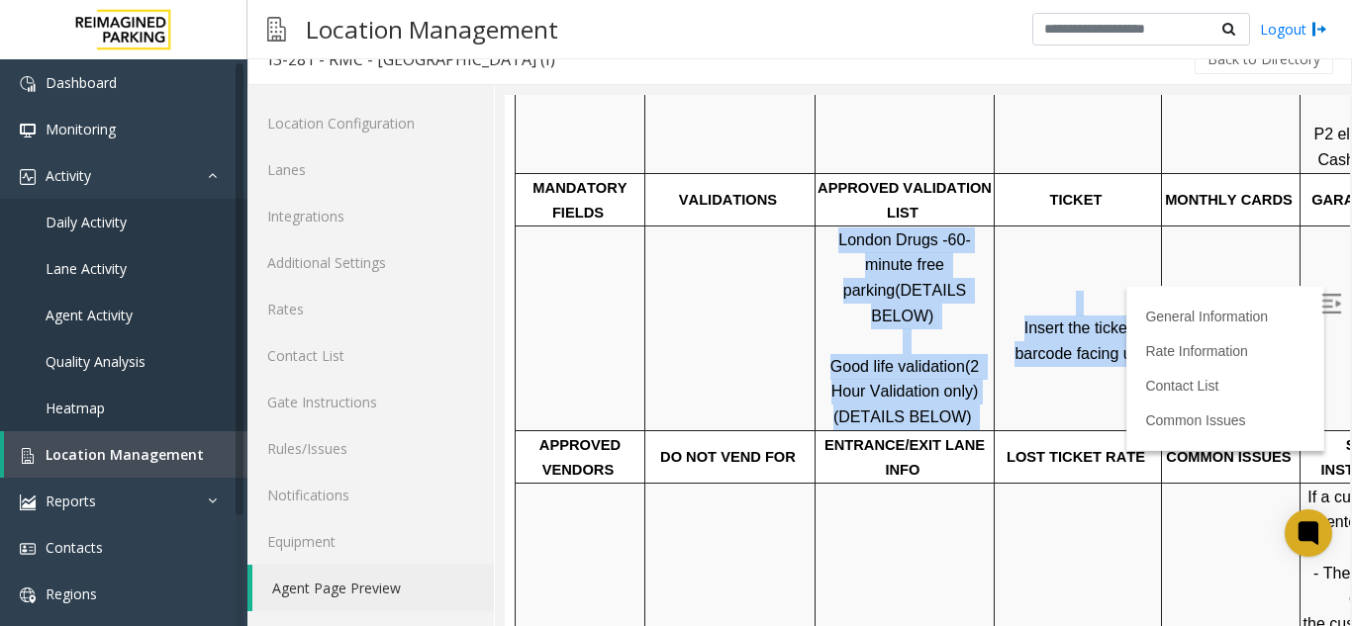
drag, startPoint x: 996, startPoint y: 306, endPoint x: 1102, endPoint y: 336, distance: 110.0
click at [1102, 336] on tr "London Drugs - 60-minute free parking (DETAILS BELOW) Good life validation (2 H…" at bounding box center [1053, 328] width 1074 height 205
click at [1102, 336] on span "Insert the ticket barcode facing up" at bounding box center [1077, 341] width 126 height 43
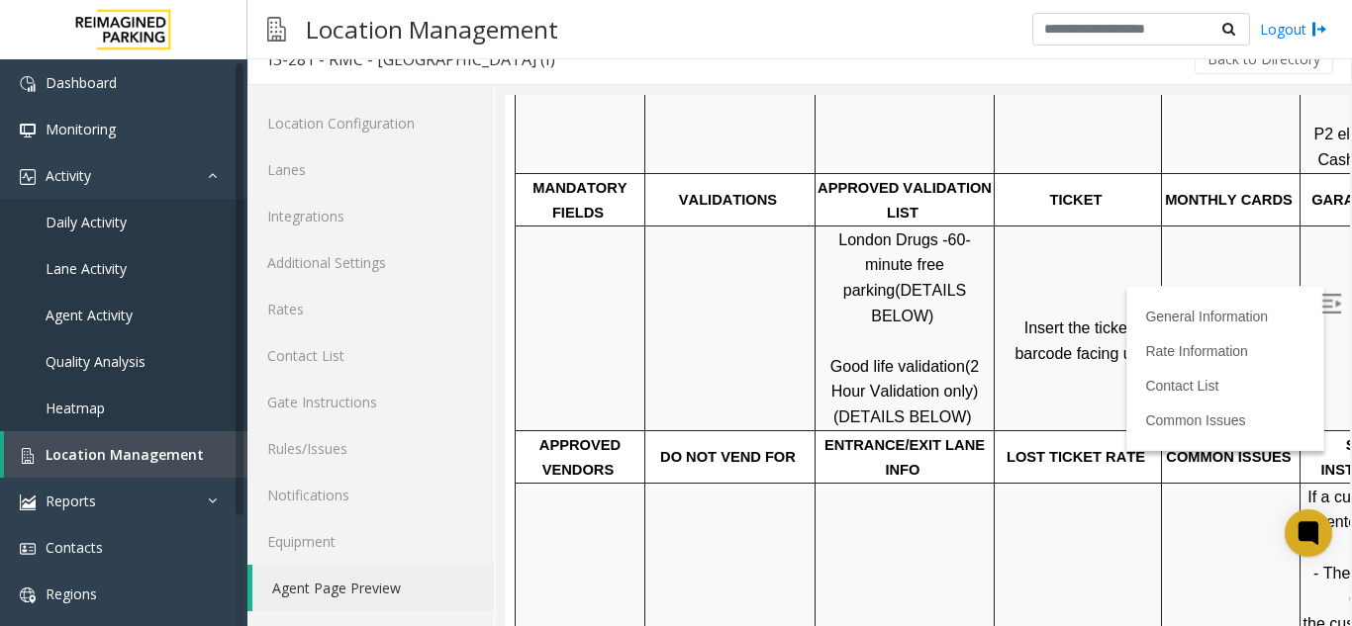
drag, startPoint x: 1107, startPoint y: 334, endPoint x: 1004, endPoint y: 304, distance: 107.1
click at [1014, 320] on span "Insert the ticket barcode facing up" at bounding box center [1077, 341] width 126 height 43
drag, startPoint x: 1006, startPoint y: 309, endPoint x: 1128, endPoint y: 329, distance: 124.3
click at [1130, 328] on p "Insert the ticket barcode facing up" at bounding box center [1078, 329] width 164 height 76
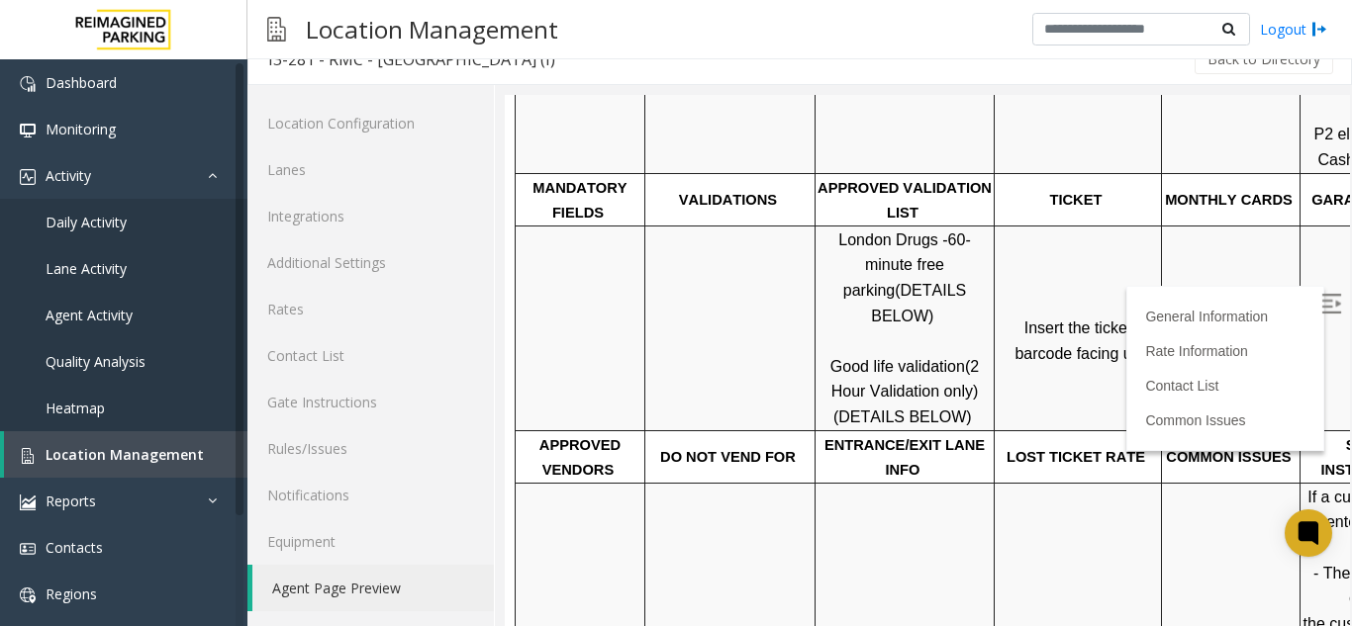
click at [1115, 332] on p "Insert the ticket barcode facing up" at bounding box center [1078, 329] width 164 height 76
drag, startPoint x: 1115, startPoint y: 332, endPoint x: 1001, endPoint y: 308, distance: 117.2
click at [1001, 308] on p "Insert the ticket barcode facing up" at bounding box center [1078, 329] width 164 height 76
click at [1099, 331] on span "Insert the ticket barcode facing up" at bounding box center [1077, 341] width 126 height 43
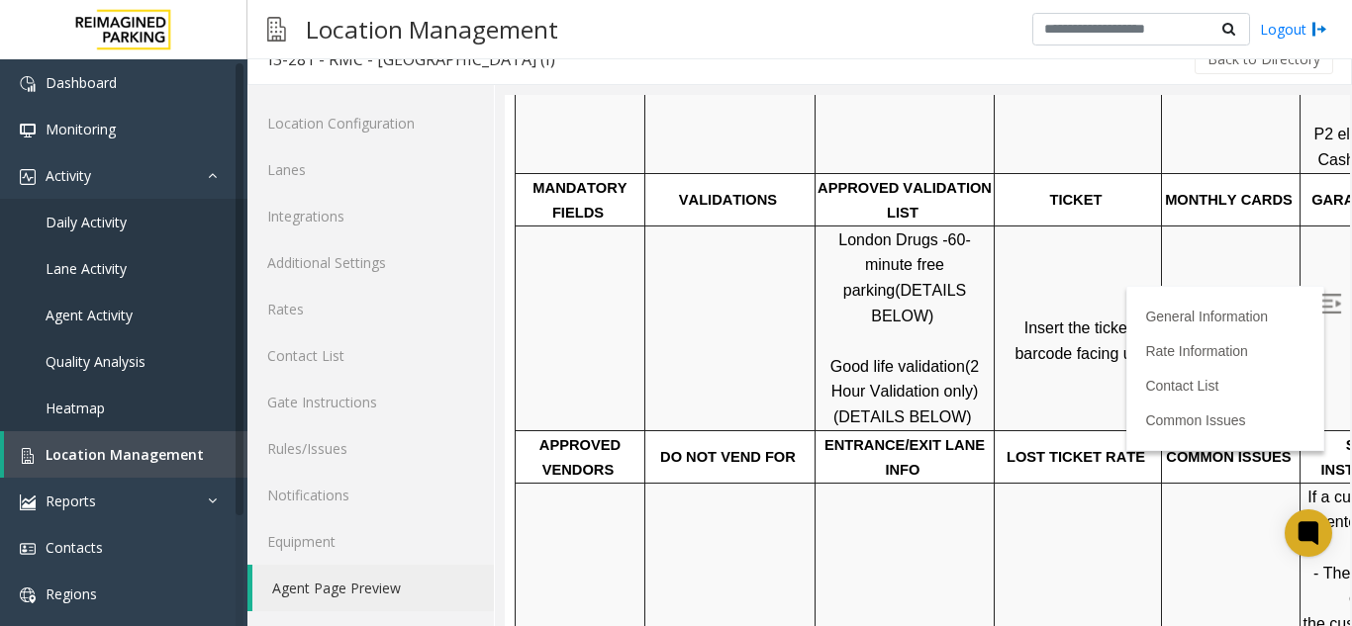
click at [1076, 333] on span "Insert the ticket barcode facing up" at bounding box center [1077, 341] width 126 height 43
click at [1015, 320] on span "Insert the ticket barcode facing up" at bounding box center [1077, 341] width 126 height 43
click at [1046, 320] on span "Insert the ticket barcode facing up" at bounding box center [1077, 341] width 126 height 43
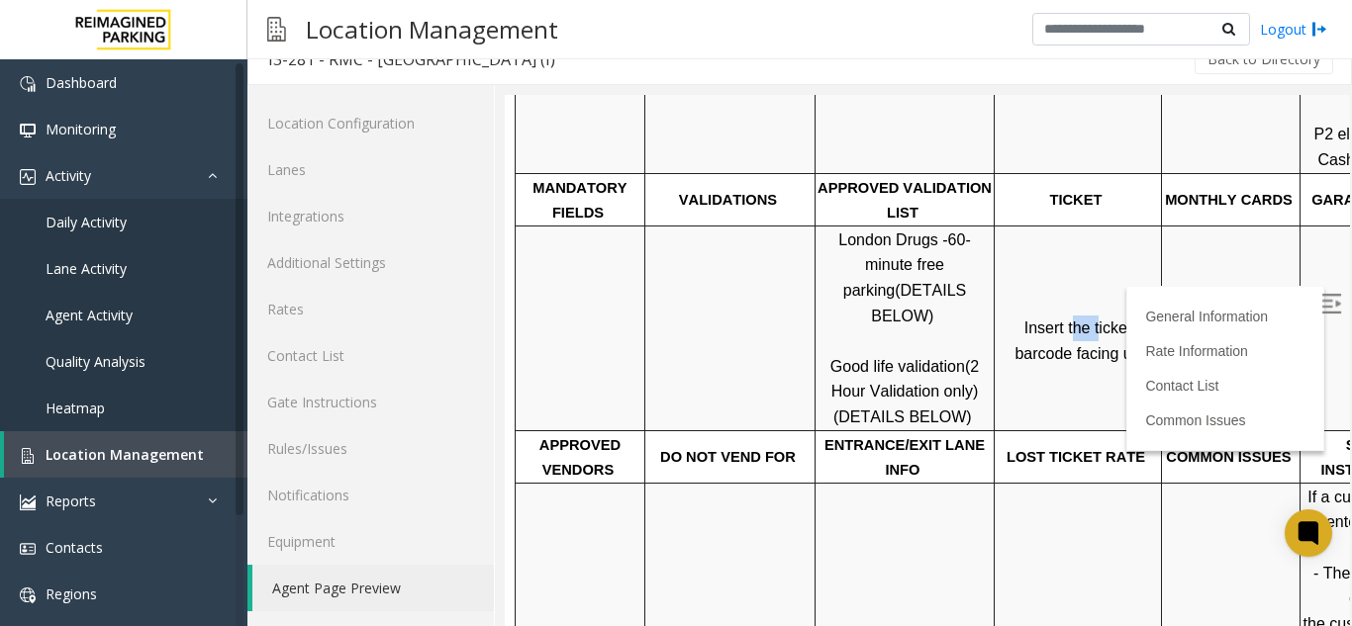
click at [1046, 320] on span "Insert the ticket barcode facing up" at bounding box center [1077, 341] width 126 height 43
click at [1075, 320] on span "Insert the ticket barcode facing up" at bounding box center [1077, 341] width 126 height 43
click at [1082, 320] on span "Insert the ticket barcode facing up" at bounding box center [1077, 341] width 126 height 43
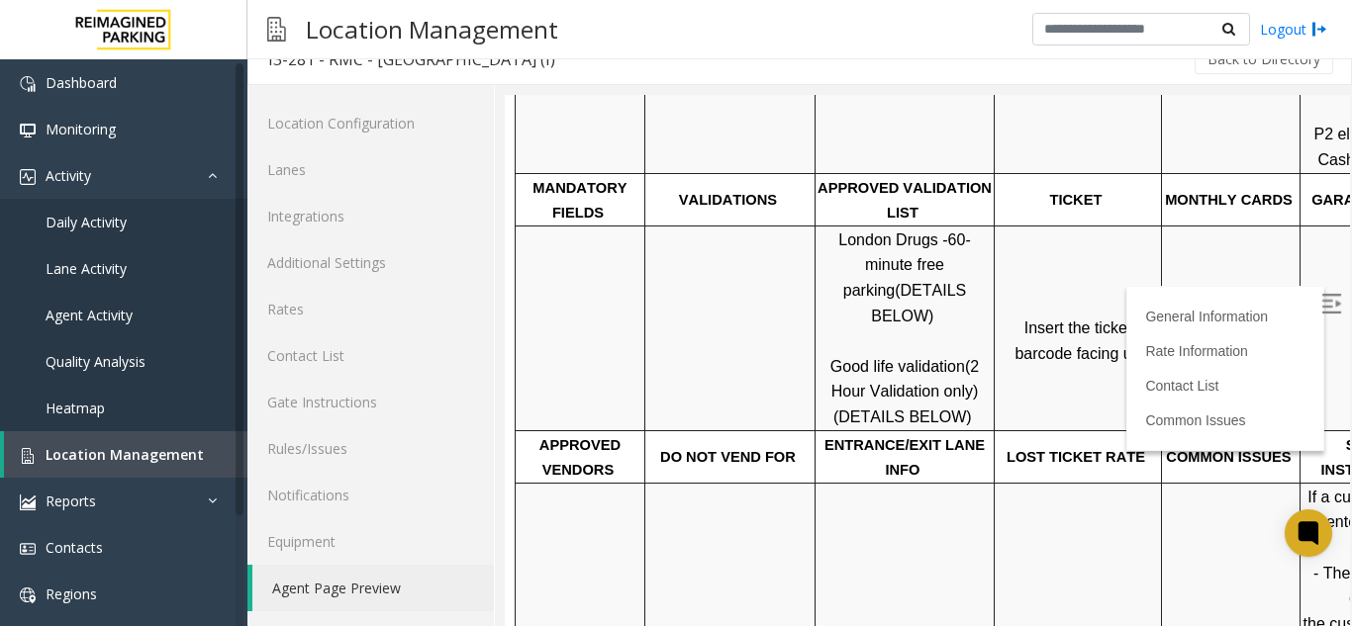
click at [1111, 320] on span "Insert the ticket barcode facing up" at bounding box center [1077, 341] width 126 height 43
click at [1076, 336] on span "Insert the ticket barcode facing up" at bounding box center [1077, 341] width 126 height 43
click at [1101, 333] on span "Insert the ticket barcode facing up" at bounding box center [1077, 341] width 126 height 43
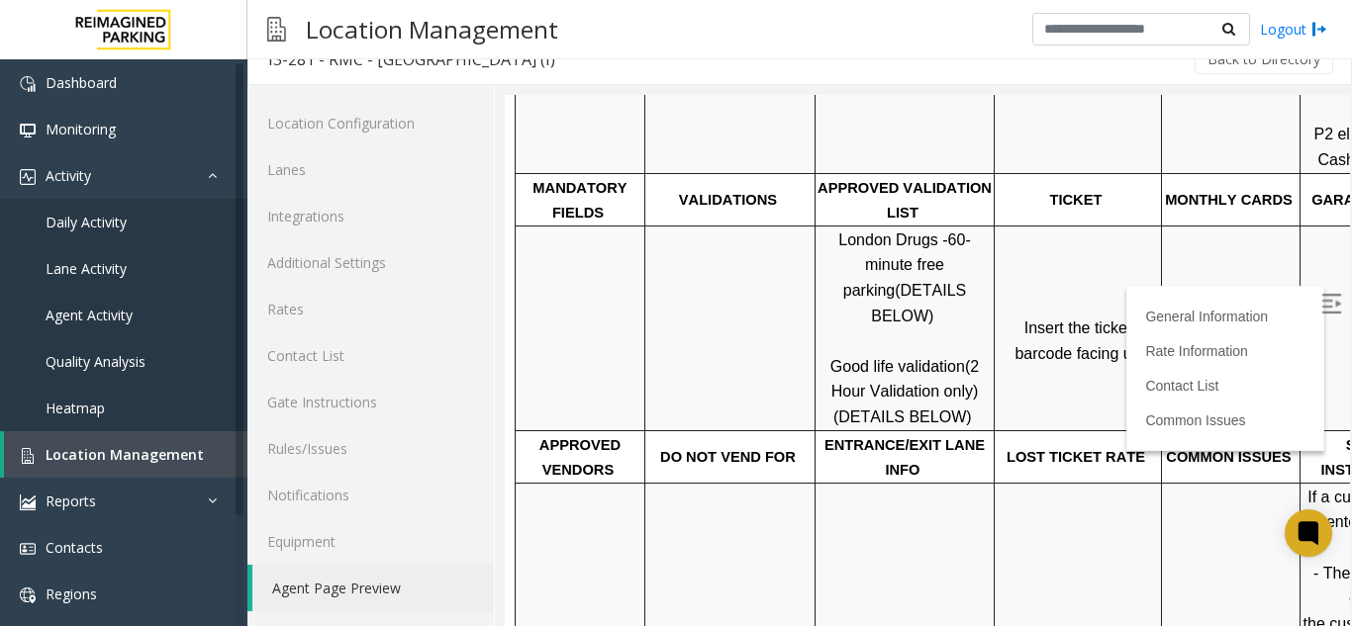
click at [1101, 333] on span "Insert the ticket barcode facing up" at bounding box center [1077, 341] width 126 height 43
click at [1014, 320] on span "Insert the ticket barcode facing up" at bounding box center [1077, 341] width 126 height 43
click at [1047, 320] on span "Insert the ticket barcode facing up" at bounding box center [1077, 341] width 126 height 43
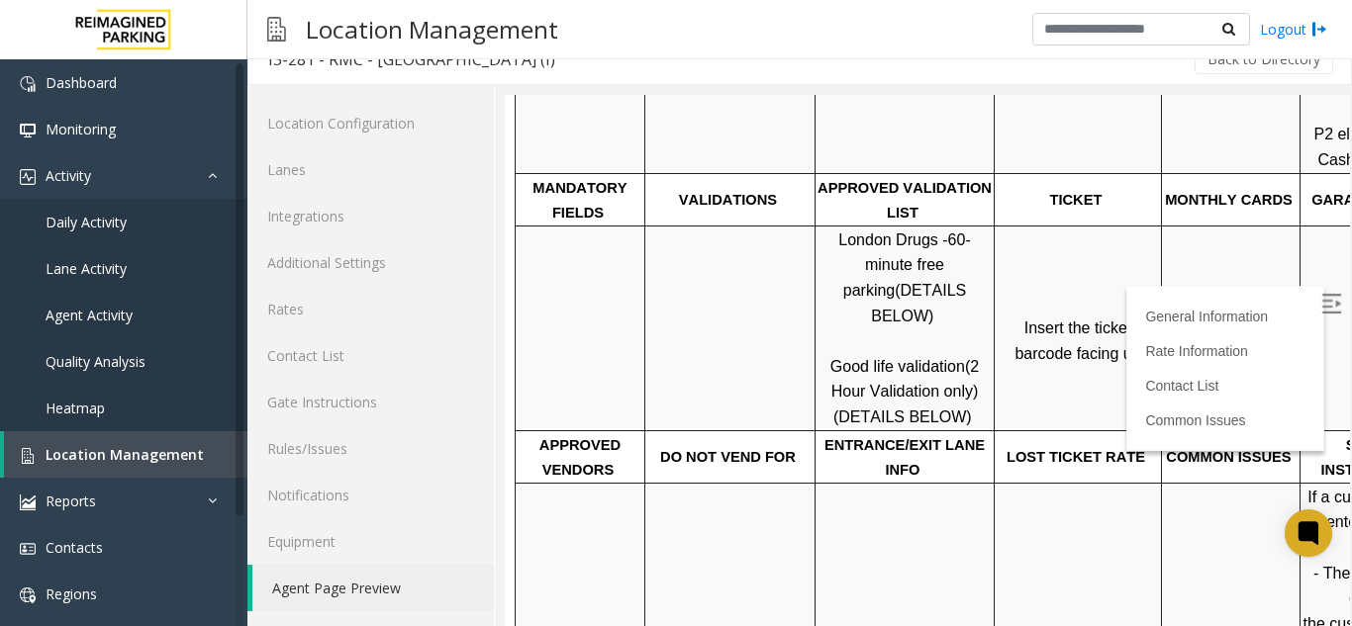
click at [1075, 320] on span "Insert the ticket barcode facing up" at bounding box center [1077, 341] width 126 height 43
click at [1117, 320] on span "Insert the ticket barcode facing up" at bounding box center [1077, 341] width 126 height 43
click at [1083, 329] on span "Insert the ticket barcode facing up" at bounding box center [1077, 341] width 126 height 43
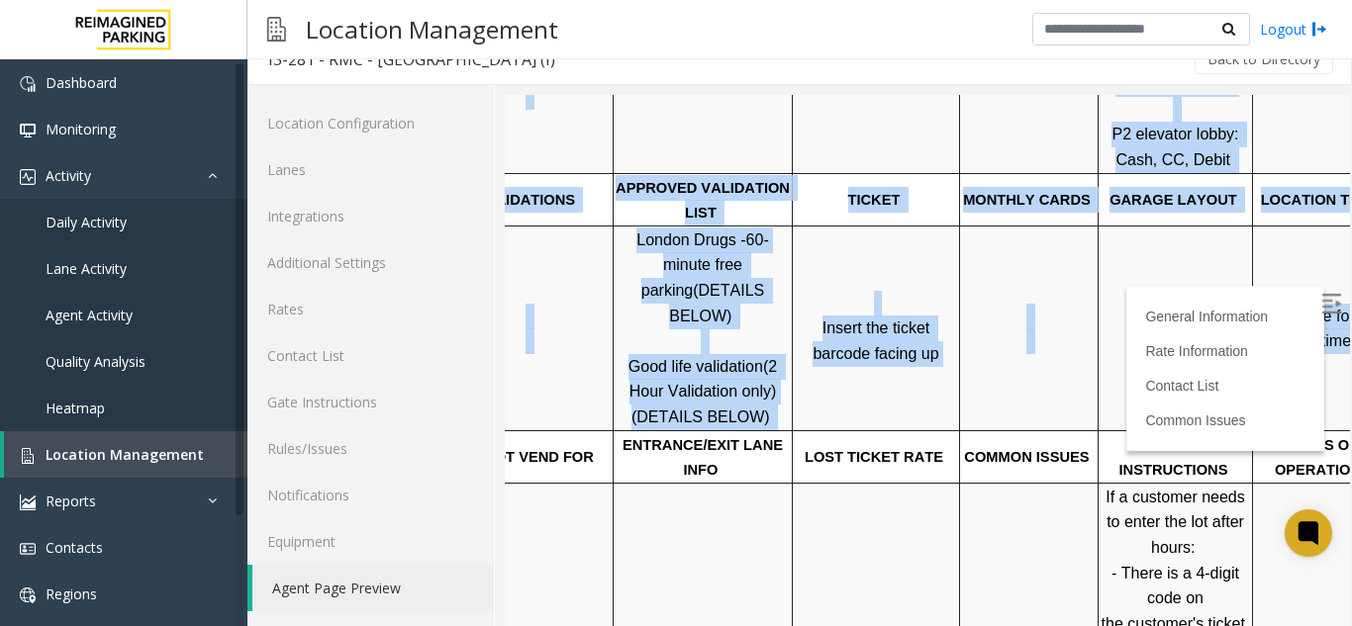
scroll to position [594, 279]
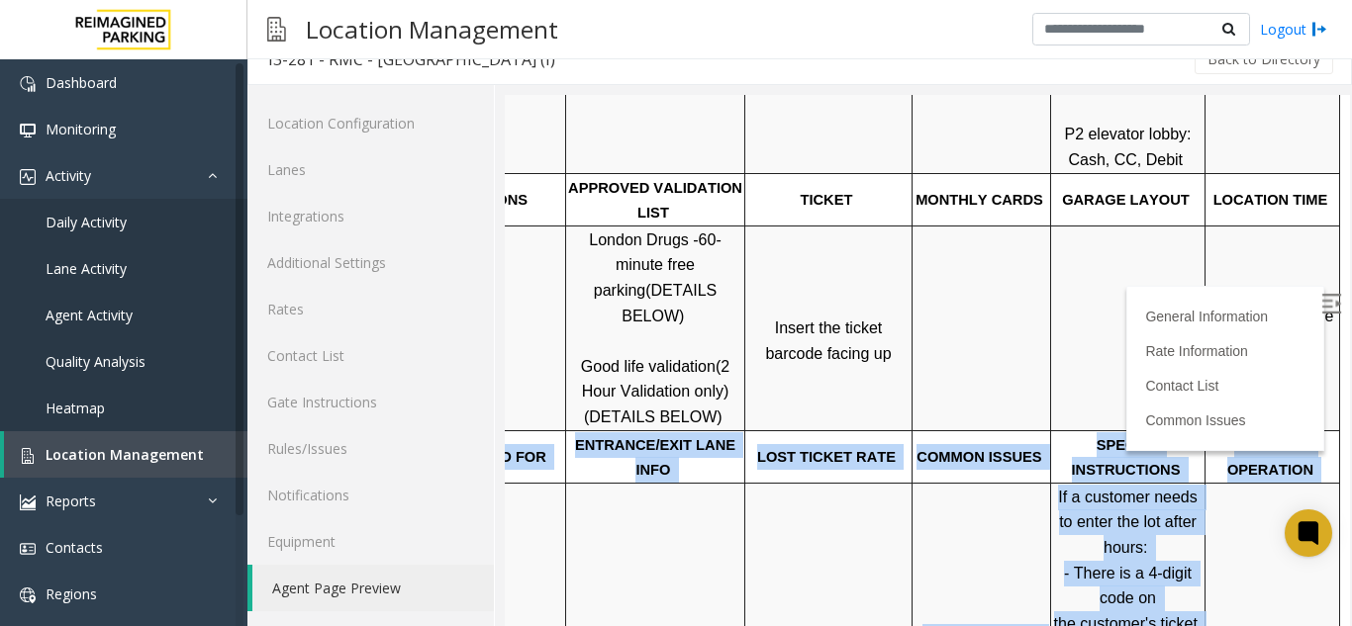
drag, startPoint x: 543, startPoint y: 419, endPoint x: 1303, endPoint y: 462, distance: 761.4
click at [1303, 462] on tbody "PARCS BEYOND TRUST USERNAME PASSWORD PARIS EQUIPMENT CARD INSERTION ZEAG Server…" at bounding box center [803, 593] width 1074 height 1456
